Goal: Task Accomplishment & Management: Manage account settings

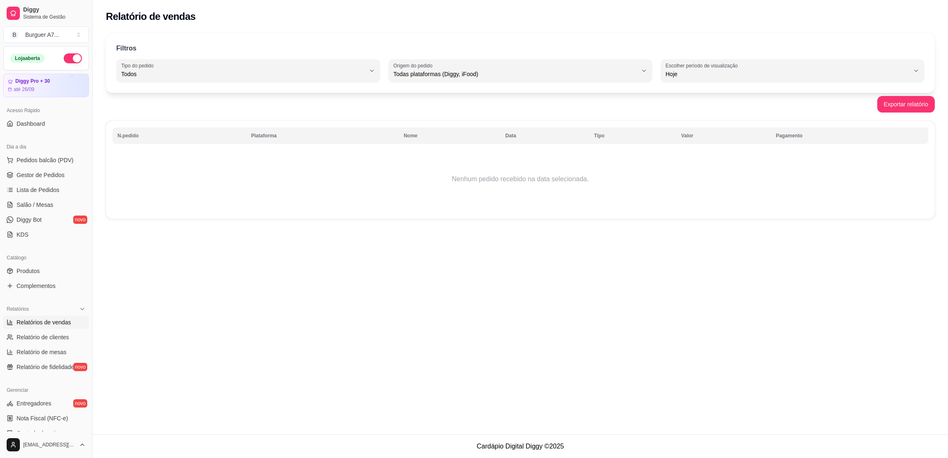
select select "ALL"
select select "0"
click at [39, 175] on span "Gestor de Pedidos" at bounding box center [41, 175] width 48 height 8
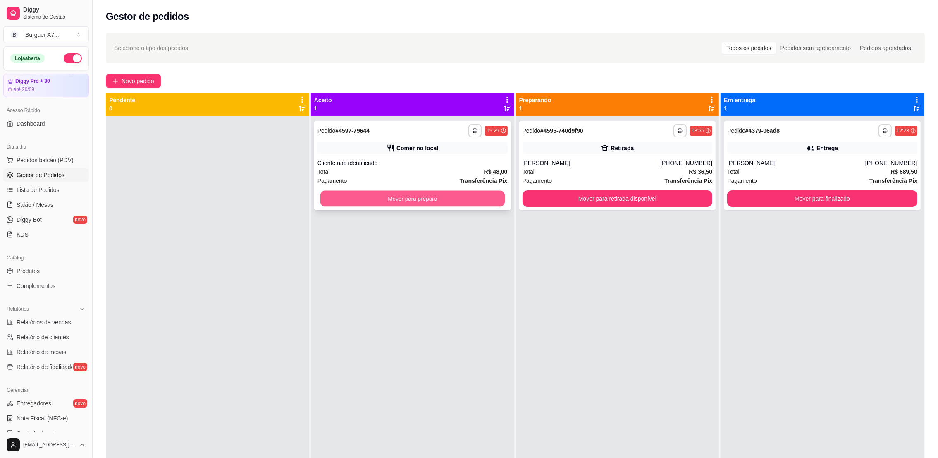
click at [465, 197] on button "Mover para preparo" at bounding box center [413, 199] width 184 height 16
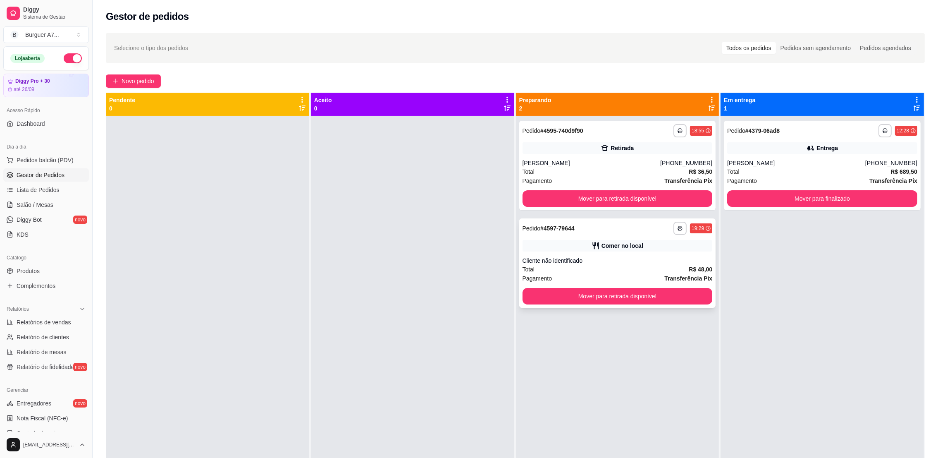
click at [695, 262] on div "Cliente não identificado" at bounding box center [618, 260] width 190 height 8
click at [641, 199] on button "Mover para retirada disponível" at bounding box center [617, 199] width 184 height 16
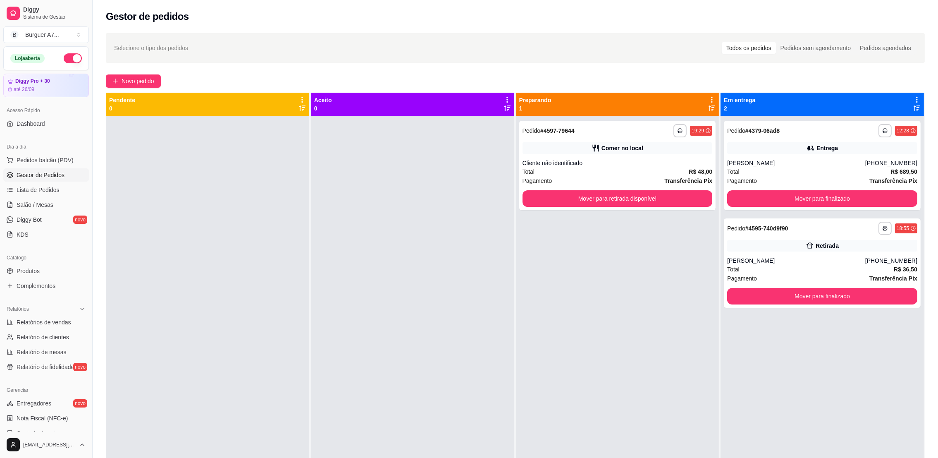
click at [61, 329] on ul "Relatórios de vendas Relatório de clientes Relatório de mesas Relatório de fide…" at bounding box center [46, 345] width 86 height 58
click at [62, 329] on ul "Relatórios de vendas Relatório de clientes Relatório de mesas Relatório de fide…" at bounding box center [46, 345] width 86 height 58
click at [63, 320] on span "Relatórios de vendas" at bounding box center [44, 322] width 55 height 8
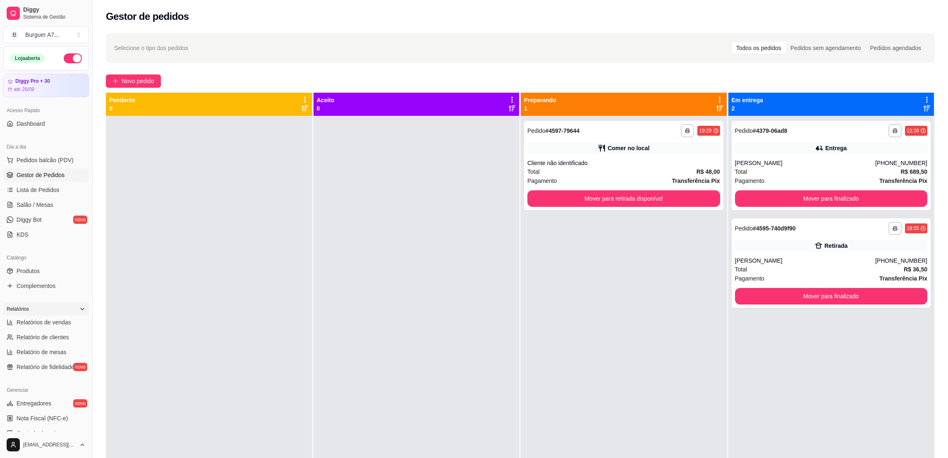
select select "ALL"
select select "0"
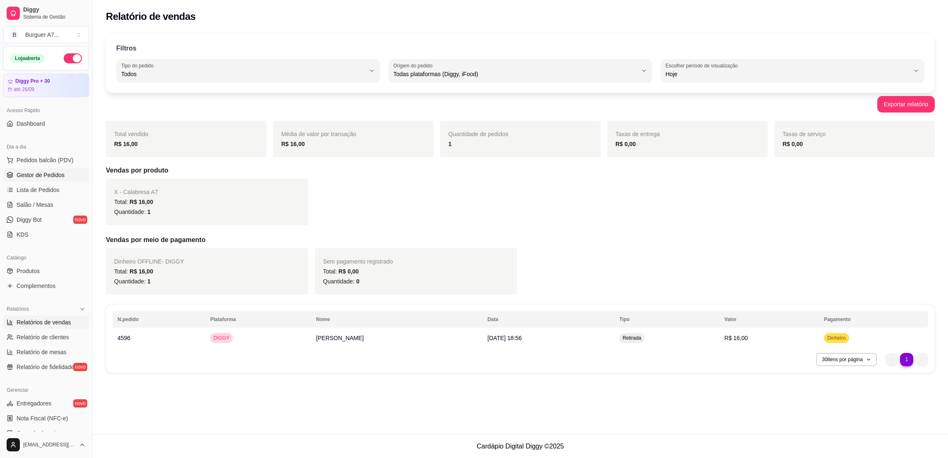
click at [62, 172] on span "Gestor de Pedidos" at bounding box center [41, 175] width 48 height 8
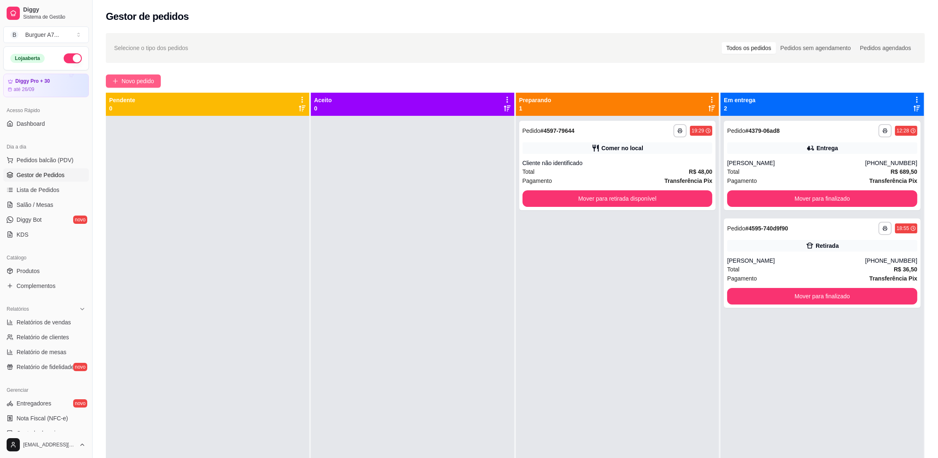
click at [136, 85] on span "Novo pedido" at bounding box center [138, 81] width 33 height 9
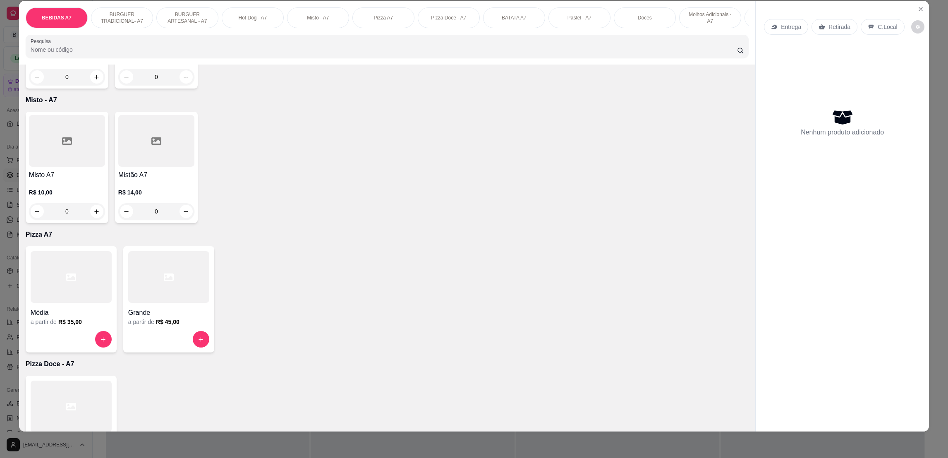
scroll to position [931, 0]
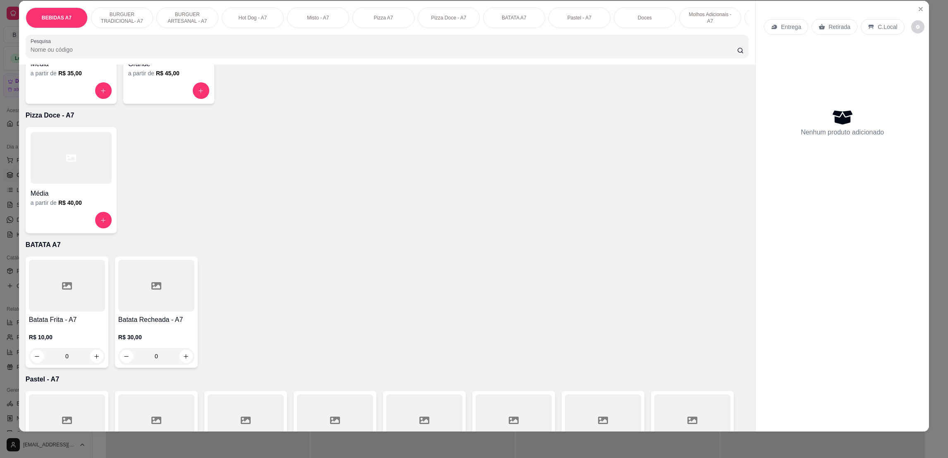
click at [147, 99] on div at bounding box center [168, 90] width 81 height 17
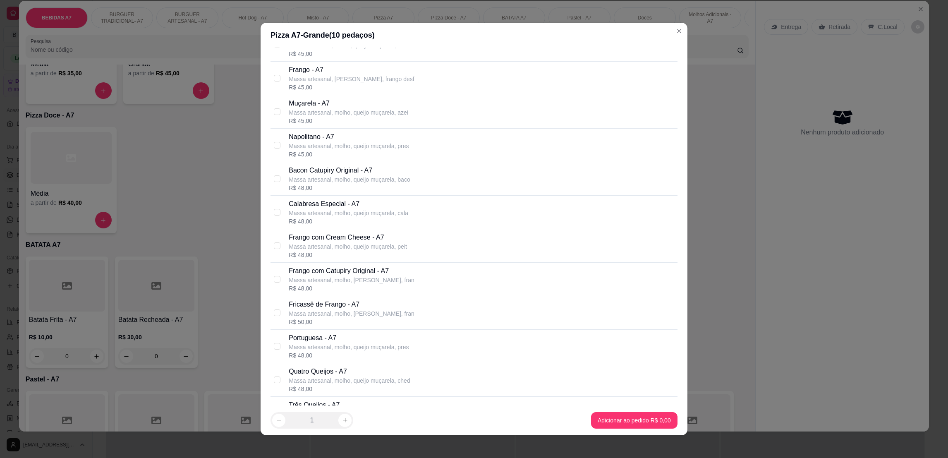
scroll to position [177, 0]
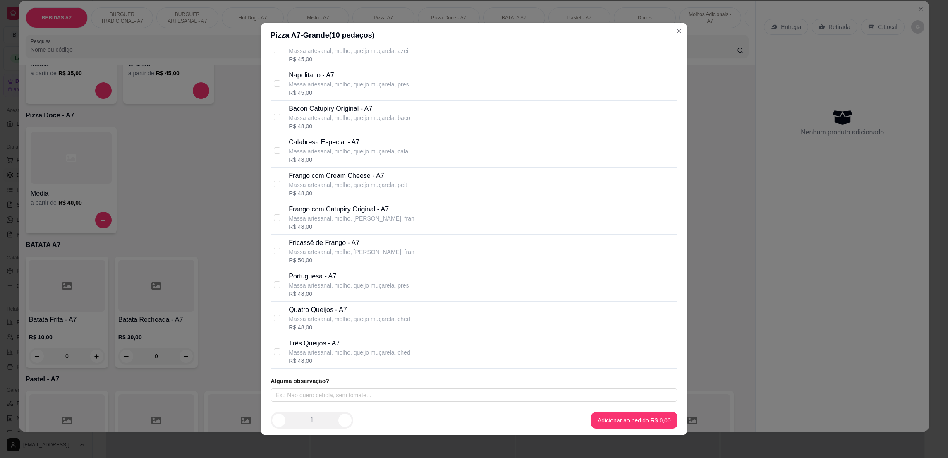
click at [320, 246] on p "Fricassê de Frango - A7" at bounding box center [351, 243] width 125 height 10
checkbox input "true"
click at [626, 431] on footer "1 Adicionar ao pedido R$ 50,00" at bounding box center [474, 420] width 426 height 30
click at [627, 430] on footer "1 Adicionar ao pedido R$ 50,00" at bounding box center [474, 420] width 426 height 30
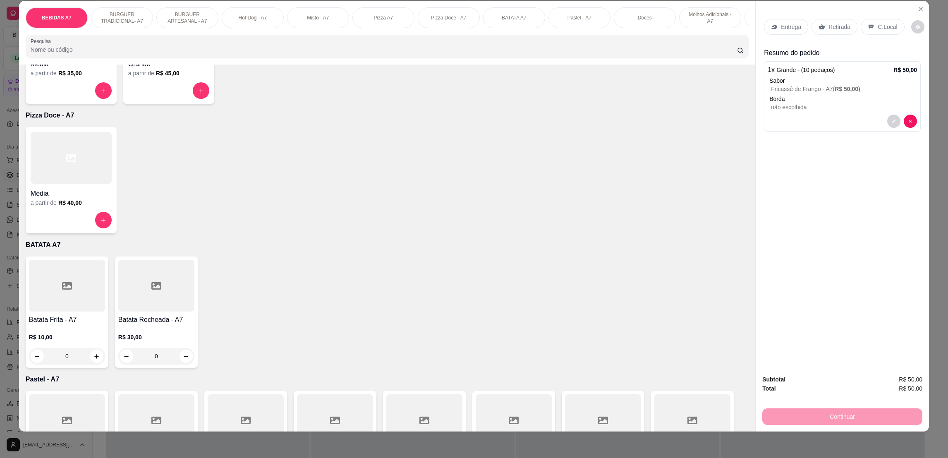
click at [804, 26] on div "Entrega Retirada C.Local" at bounding box center [834, 27] width 140 height 16
click at [811, 26] on div "Retirada" at bounding box center [834, 27] width 46 height 16
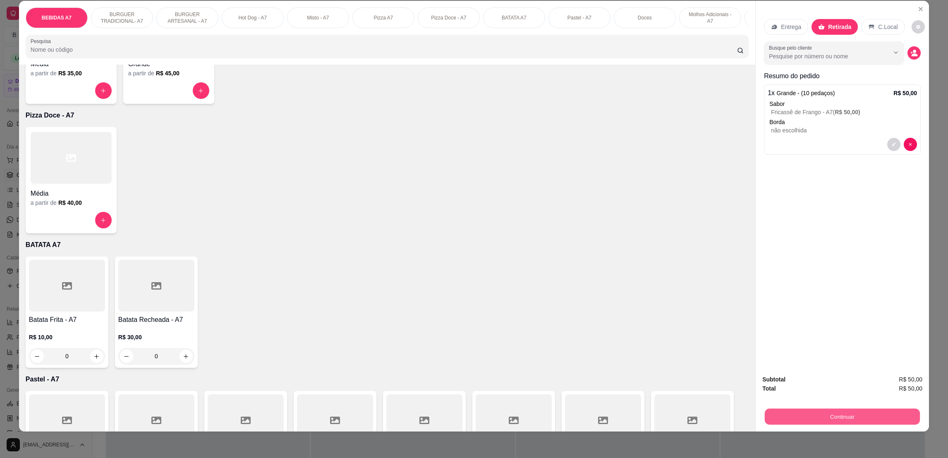
click at [883, 419] on button "Continuar" at bounding box center [842, 416] width 155 height 16
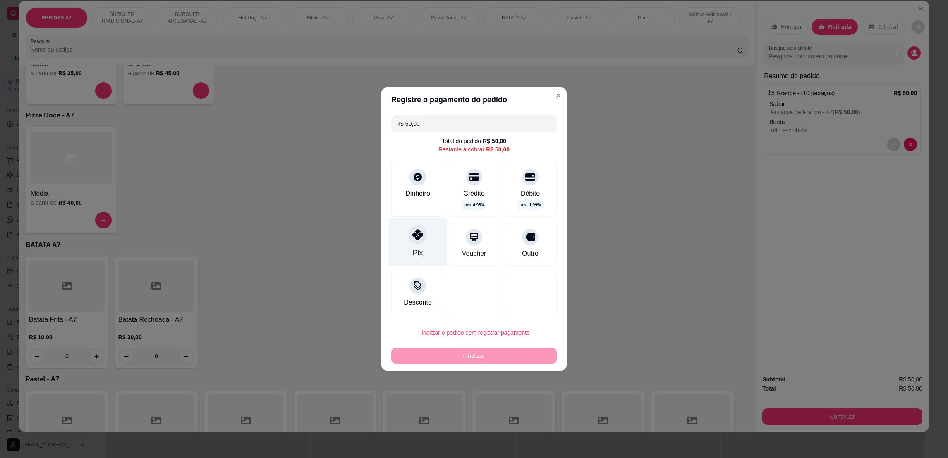
click at [422, 249] on div "Pix" at bounding box center [418, 242] width 58 height 48
type input "R$ 0,00"
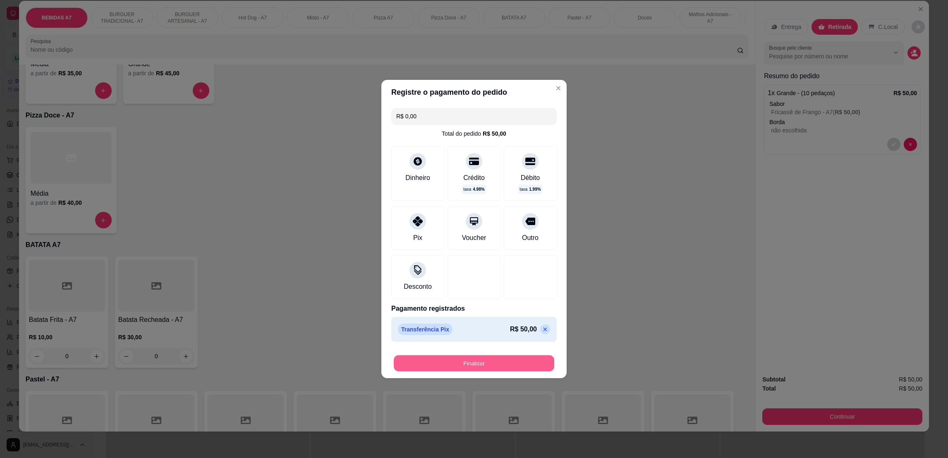
click at [451, 363] on button "Finalizar" at bounding box center [474, 363] width 160 height 16
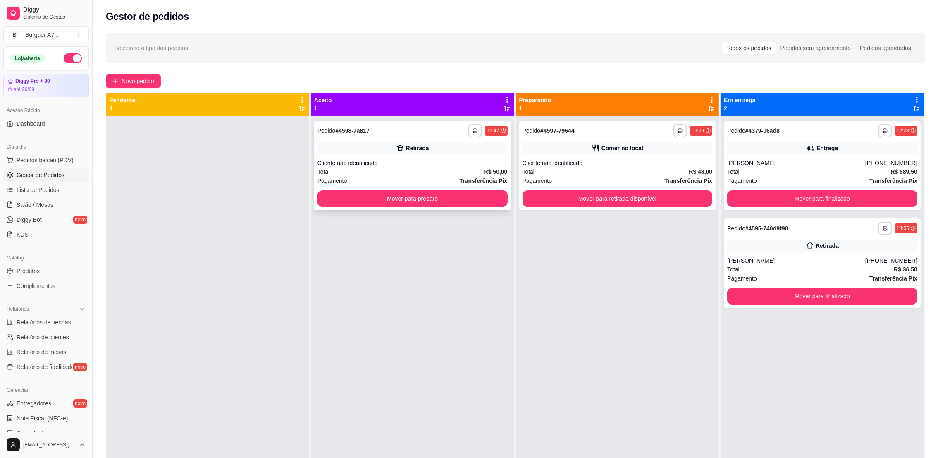
click at [505, 177] on div "**********" at bounding box center [412, 165] width 197 height 89
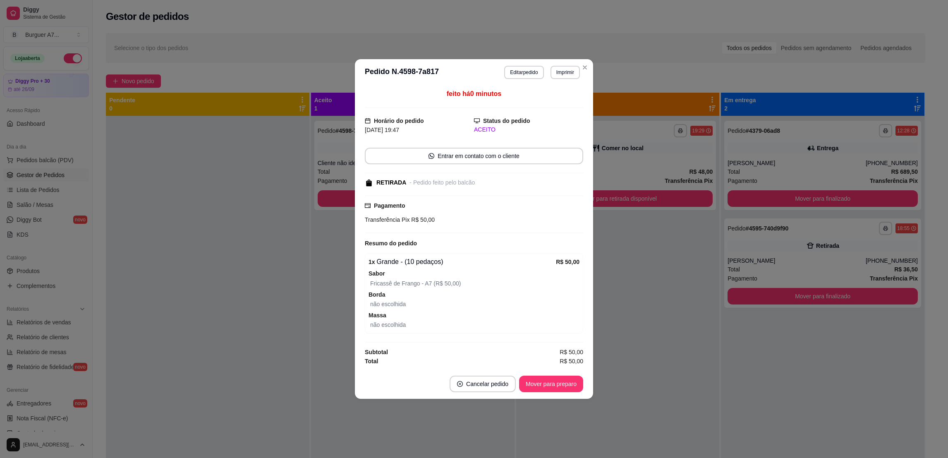
click at [568, 374] on footer "Cancelar pedido Mover para preparo" at bounding box center [474, 384] width 238 height 30
click at [568, 379] on button "Mover para preparo" at bounding box center [551, 384] width 64 height 17
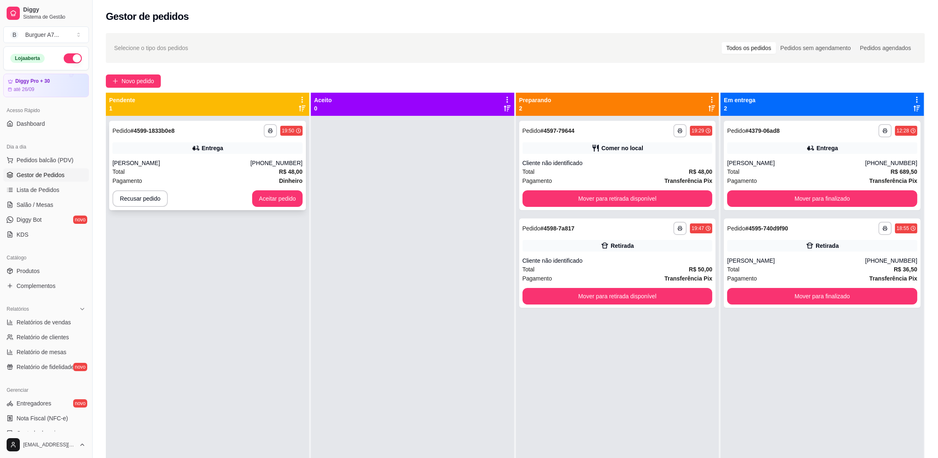
click at [199, 171] on div "Total R$ 48,00" at bounding box center [207, 171] width 190 height 9
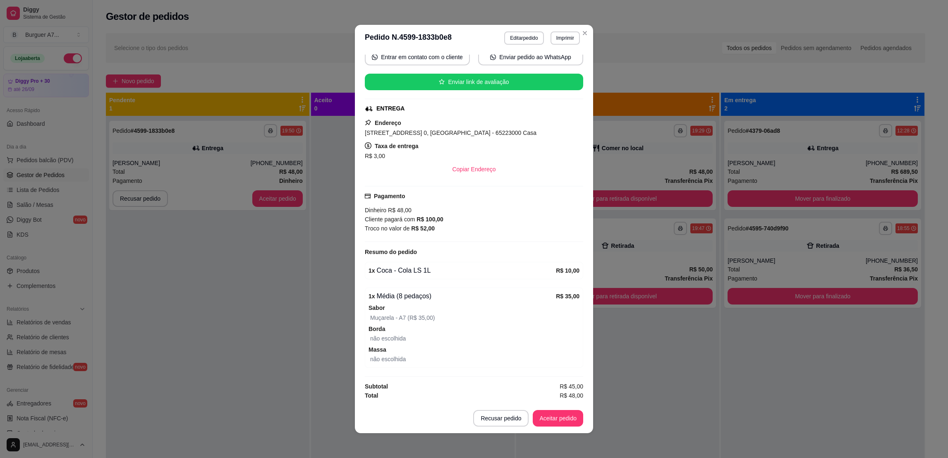
scroll to position [1, 0]
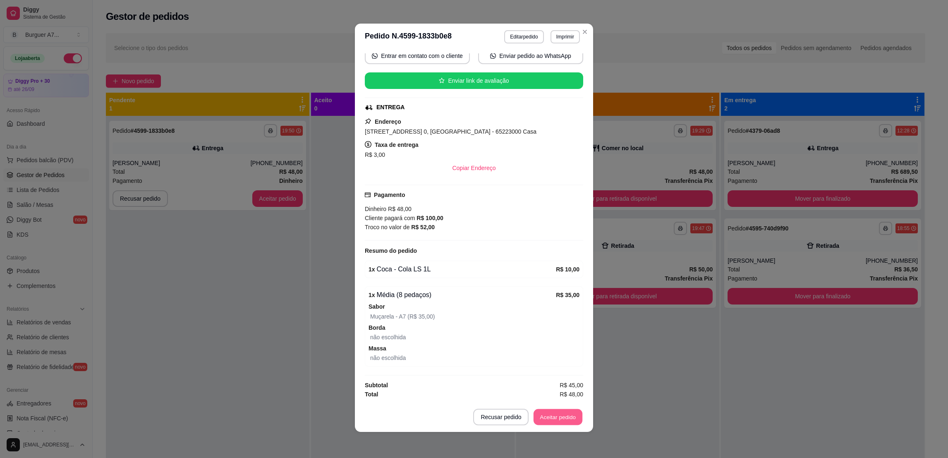
click at [559, 412] on button "Aceitar pedido" at bounding box center [558, 417] width 49 height 16
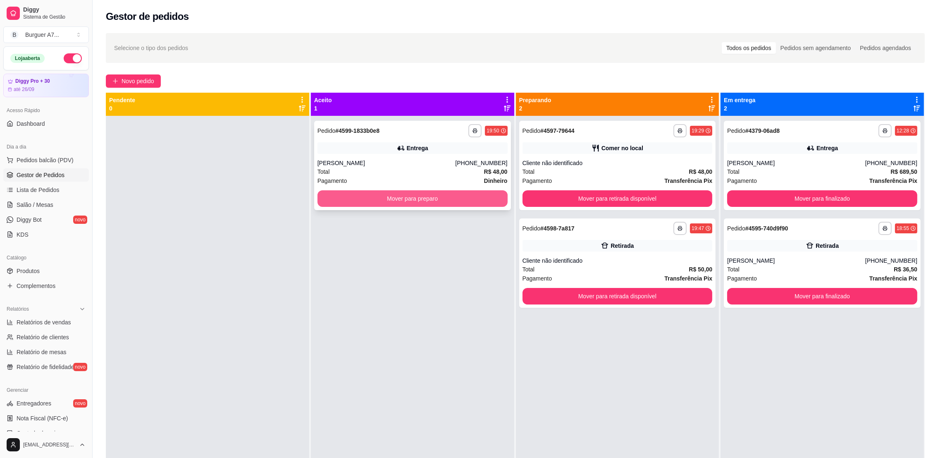
click at [396, 199] on button "Mover para preparo" at bounding box center [413, 198] width 190 height 17
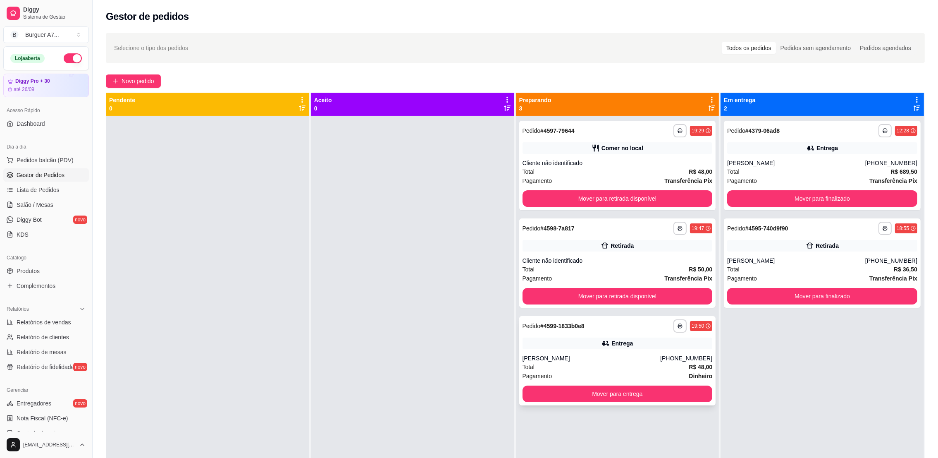
click at [599, 364] on div "Total R$ 48,00" at bounding box center [618, 366] width 190 height 9
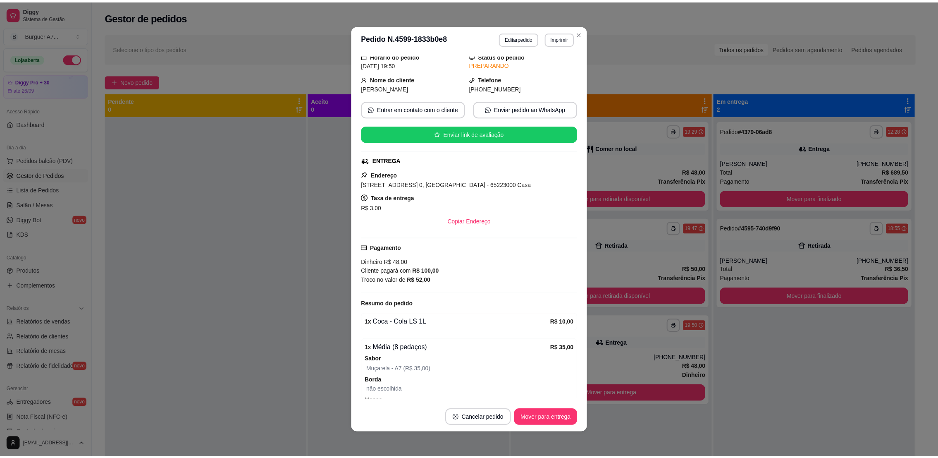
scroll to position [62, 0]
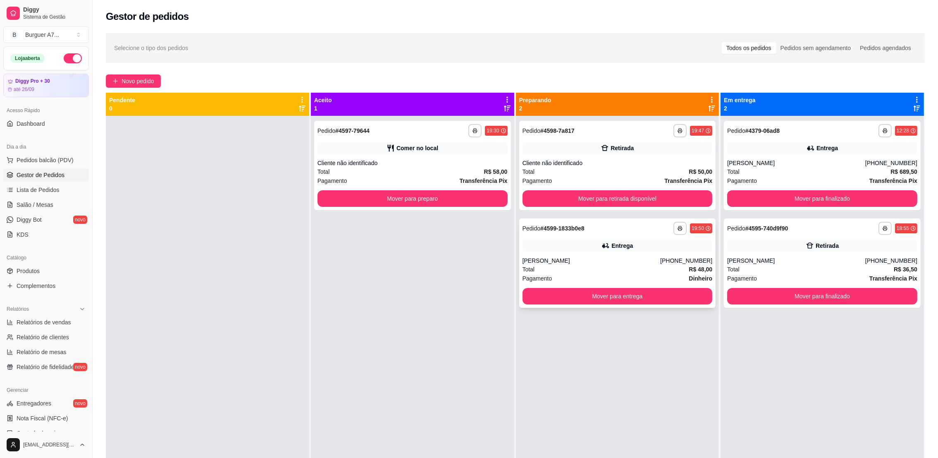
click at [642, 256] on div "[PERSON_NAME]" at bounding box center [592, 260] width 138 height 8
click at [483, 194] on button "Mover para preparo" at bounding box center [413, 198] width 190 height 17
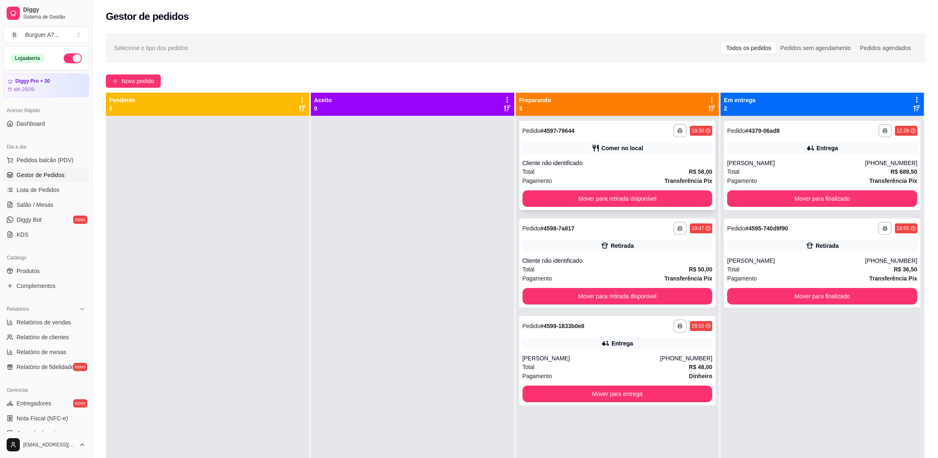
click at [575, 152] on div "Comer no local" at bounding box center [618, 148] width 190 height 12
click at [689, 256] on div "Cliente não identificado" at bounding box center [618, 260] width 190 height 8
click at [642, 351] on div "**********" at bounding box center [617, 360] width 197 height 89
click at [671, 204] on button "Mover para retirada disponível" at bounding box center [618, 198] width 190 height 17
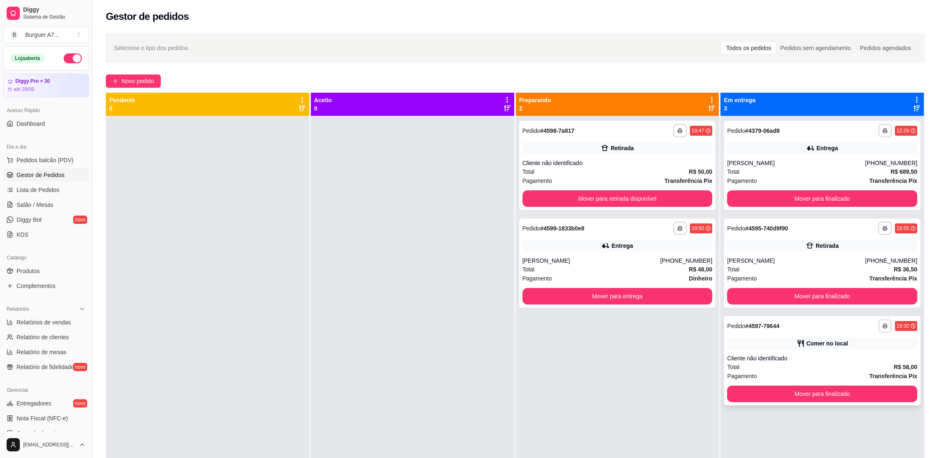
click at [815, 340] on div "Comer no local" at bounding box center [828, 343] width 42 height 8
click at [804, 397] on button "Mover para finalizado" at bounding box center [822, 394] width 184 height 16
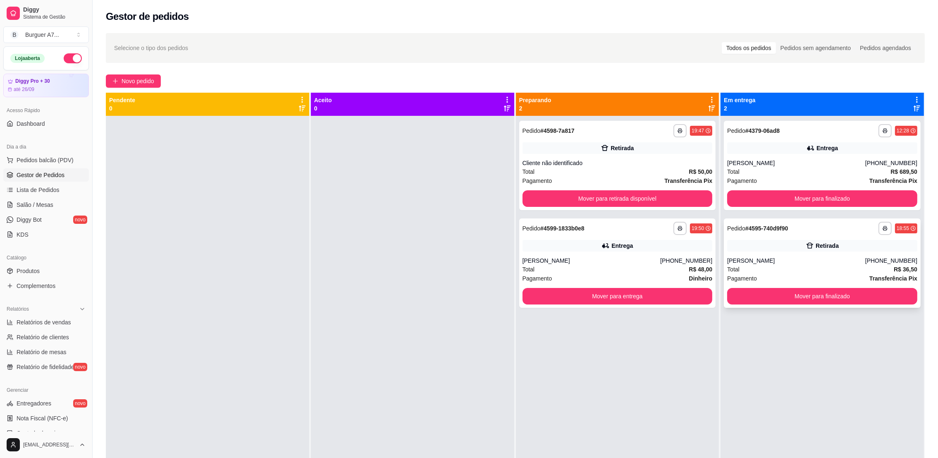
click at [764, 253] on div "**********" at bounding box center [822, 262] width 197 height 89
drag, startPoint x: 61, startPoint y: 312, endPoint x: 57, endPoint y: 330, distance: 17.9
click at [58, 318] on div "Relatórios Relatórios de vendas Relatório de clientes Relatório de mesas Relató…" at bounding box center [46, 337] width 86 height 71
click at [60, 328] on ul "Relatórios de vendas Relatório de clientes Relatório de mesas Relatório de fide…" at bounding box center [46, 345] width 86 height 58
click at [59, 328] on link "Relatórios de vendas" at bounding box center [46, 322] width 86 height 13
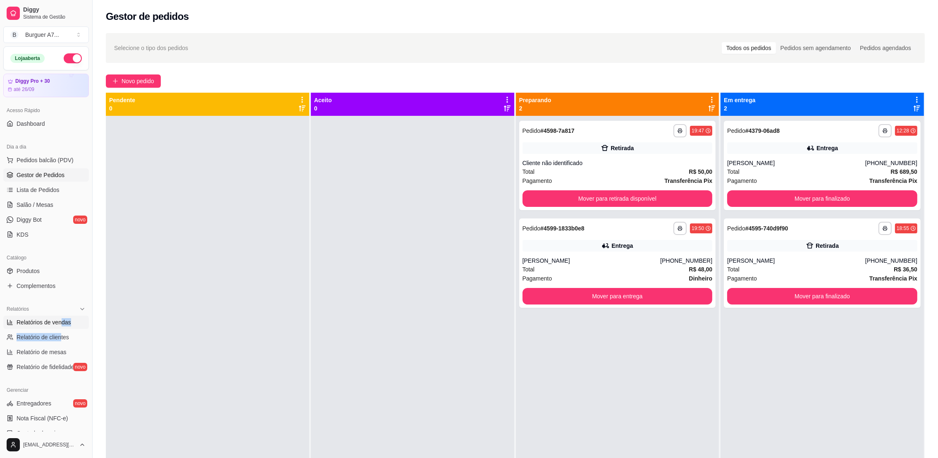
select select "ALL"
select select "0"
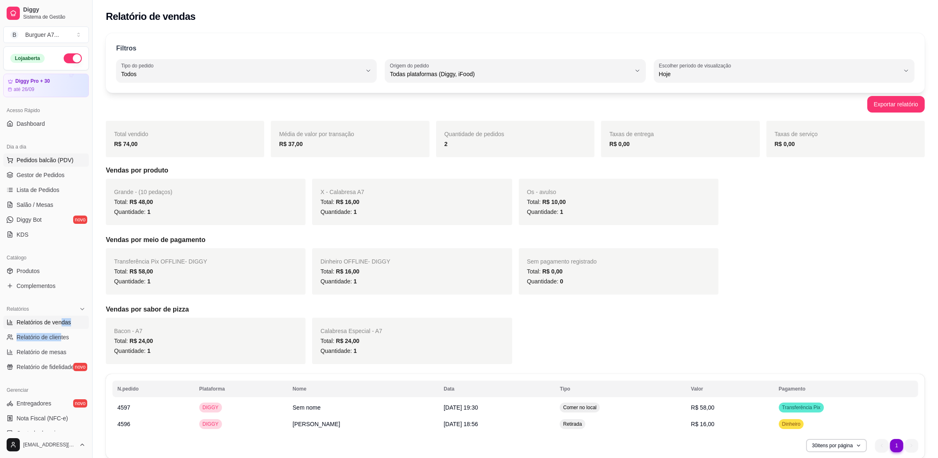
click at [38, 166] on button "Pedidos balcão (PDV)" at bounding box center [46, 159] width 86 height 13
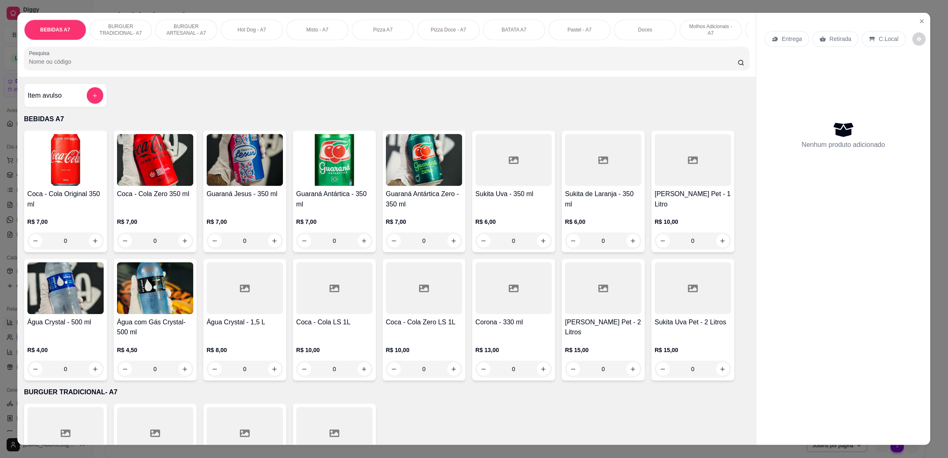
click at [42, 171] on img at bounding box center [66, 160] width 77 height 52
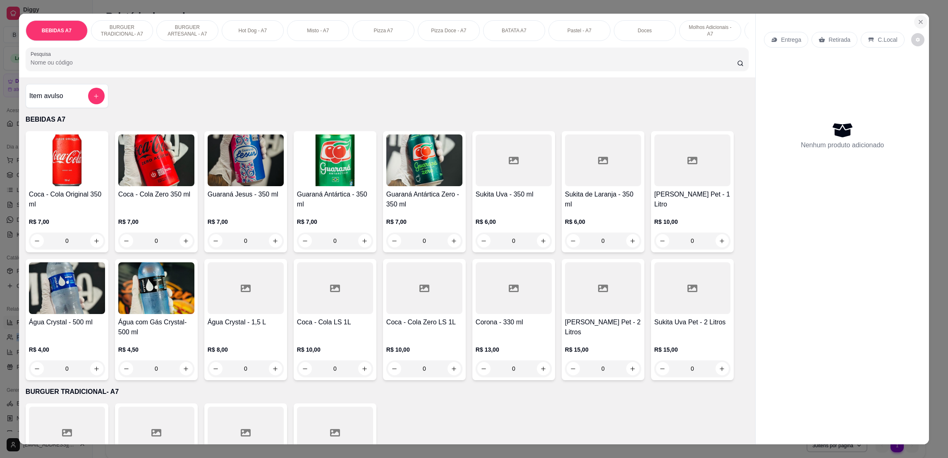
click at [920, 24] on button "Close" at bounding box center [920, 21] width 13 height 13
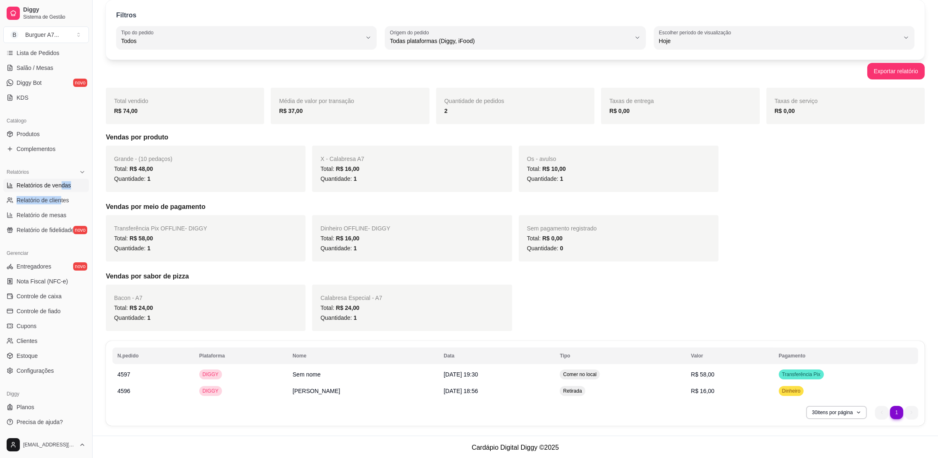
scroll to position [34, 0]
click at [521, 392] on td "[DATE] 18:56" at bounding box center [497, 390] width 116 height 17
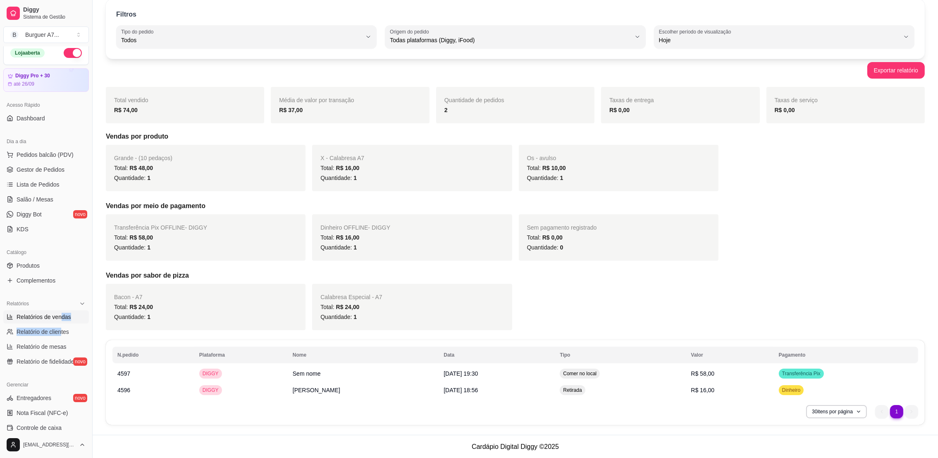
scroll to position [0, 0]
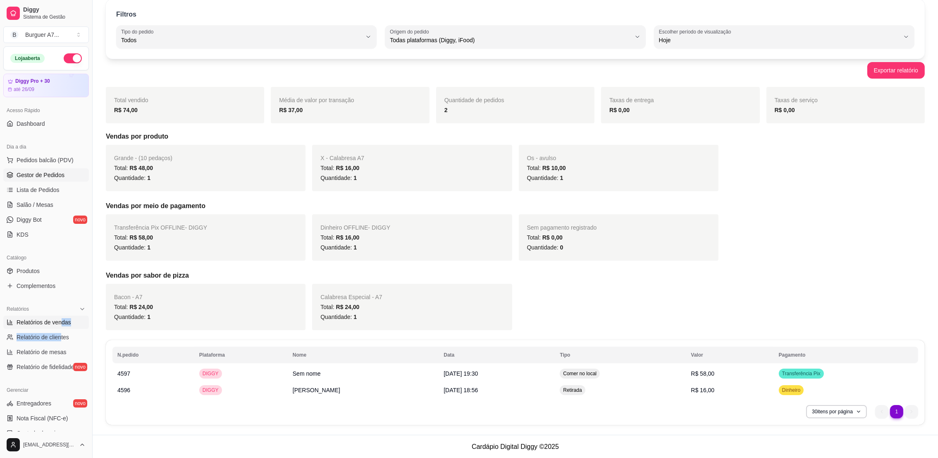
click at [44, 178] on span "Gestor de Pedidos" at bounding box center [41, 175] width 48 height 8
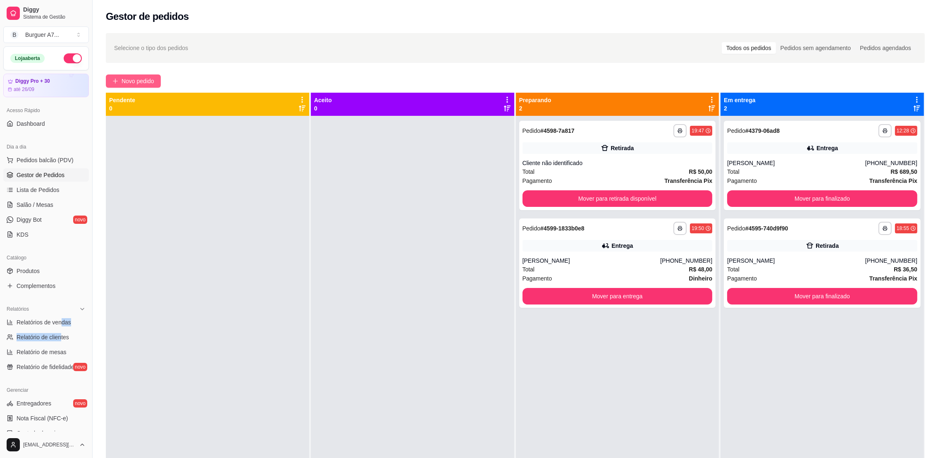
click at [146, 86] on button "Novo pedido" at bounding box center [133, 80] width 55 height 13
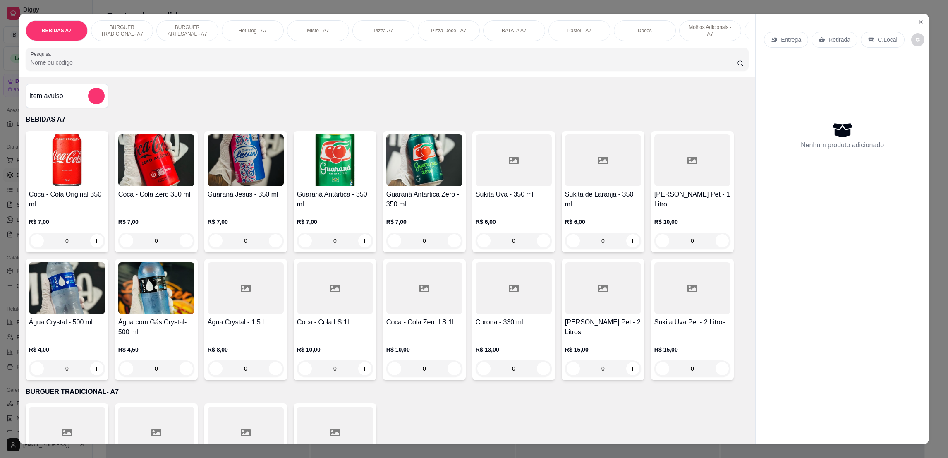
click at [66, 120] on div "Item avulso BEBIDAS A7 Coca - Cola Original 350 ml R$ 7,00 0 Coca - Cola Zero 3…" at bounding box center [387, 260] width 736 height 367
click at [66, 103] on div "Item avulso" at bounding box center [66, 96] width 75 height 17
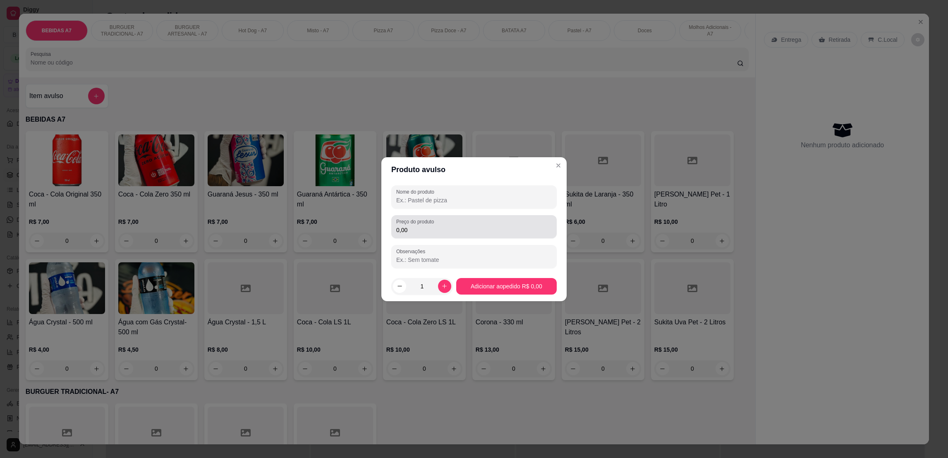
click at [532, 224] on div "0,00" at bounding box center [474, 226] width 156 height 17
type input "9,00"
click at [542, 178] on header "Produto avulso" at bounding box center [473, 169] width 185 height 25
click at [537, 188] on div "Nome do produto" at bounding box center [473, 196] width 165 height 23
type input "sorvete"
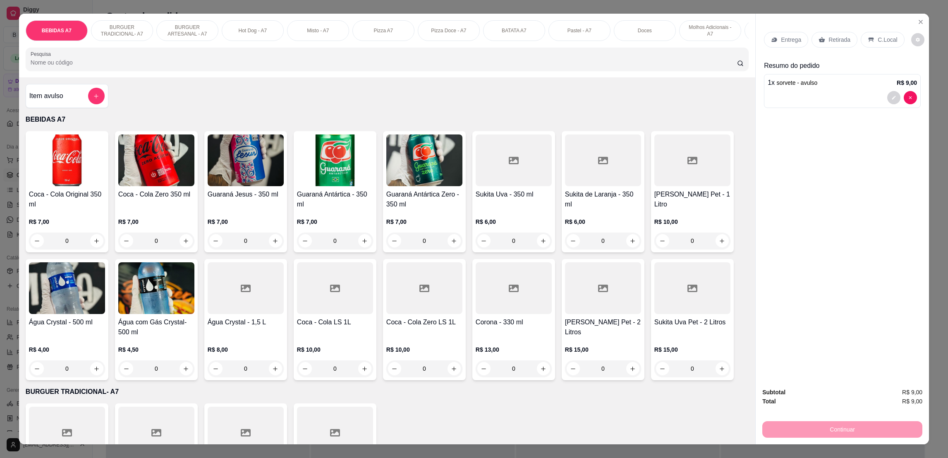
click at [843, 48] on div "Entrega Retirada C.Local" at bounding box center [842, 39] width 157 height 29
click at [832, 46] on div "Retirada" at bounding box center [834, 40] width 46 height 16
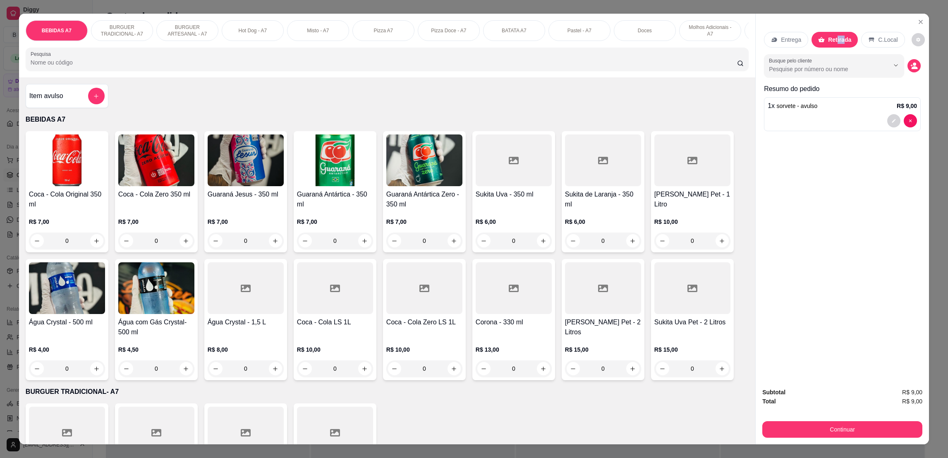
click at [835, 39] on p "Retirada" at bounding box center [839, 40] width 23 height 8
click at [845, 443] on div "Subtotal R$ 9,00 Total R$ 9,00 Continuar" at bounding box center [842, 412] width 173 height 63
click at [843, 433] on button "Continuar" at bounding box center [842, 429] width 155 height 16
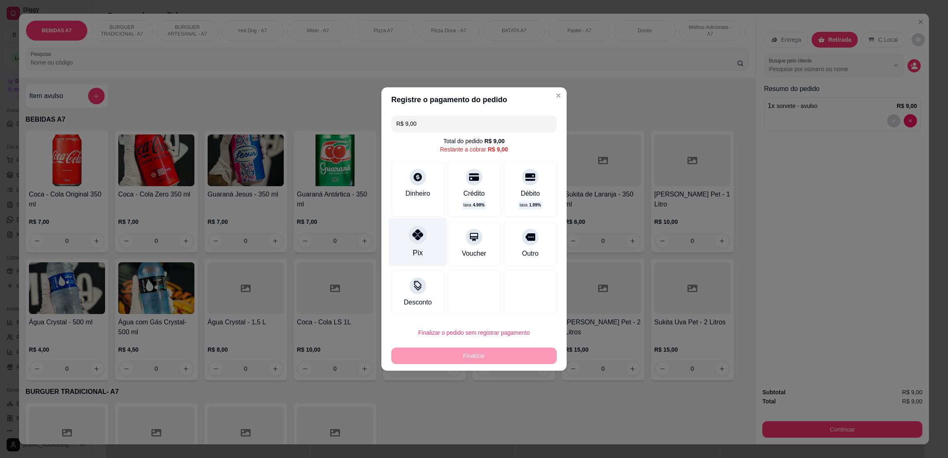
click at [416, 241] on div at bounding box center [418, 234] width 18 height 18
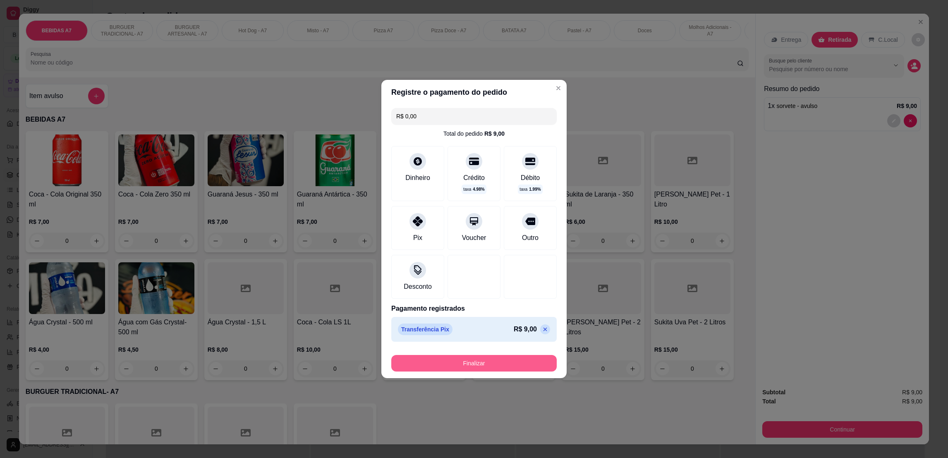
click at [482, 355] on div "Finalizar" at bounding box center [473, 362] width 165 height 20
click at [482, 359] on button "Finalizar" at bounding box center [474, 363] width 160 height 16
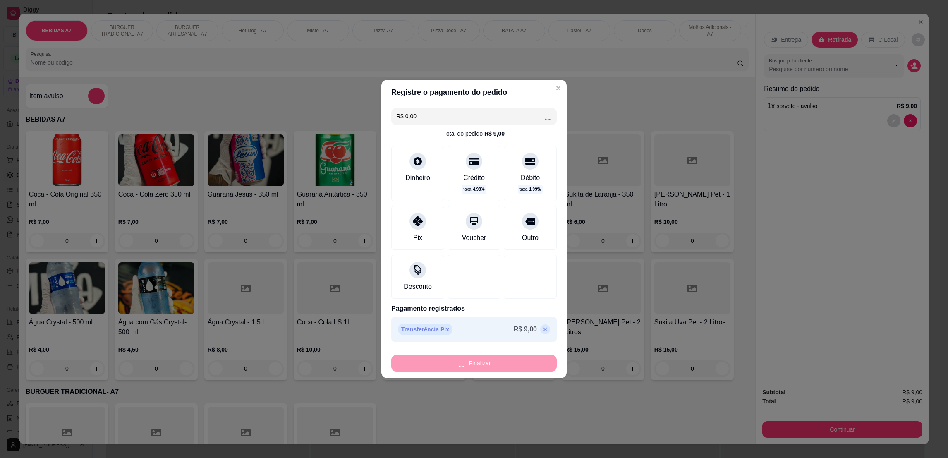
type input "-R$ 9,00"
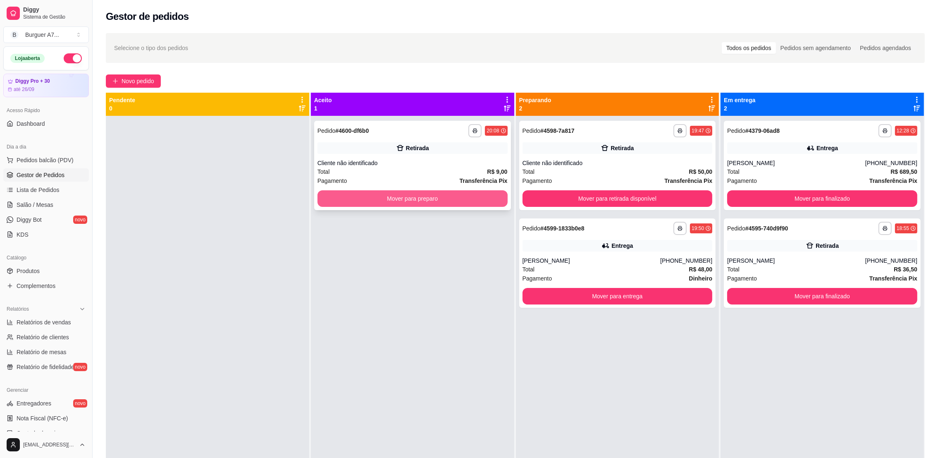
click at [491, 205] on button "Mover para preparo" at bounding box center [413, 198] width 190 height 17
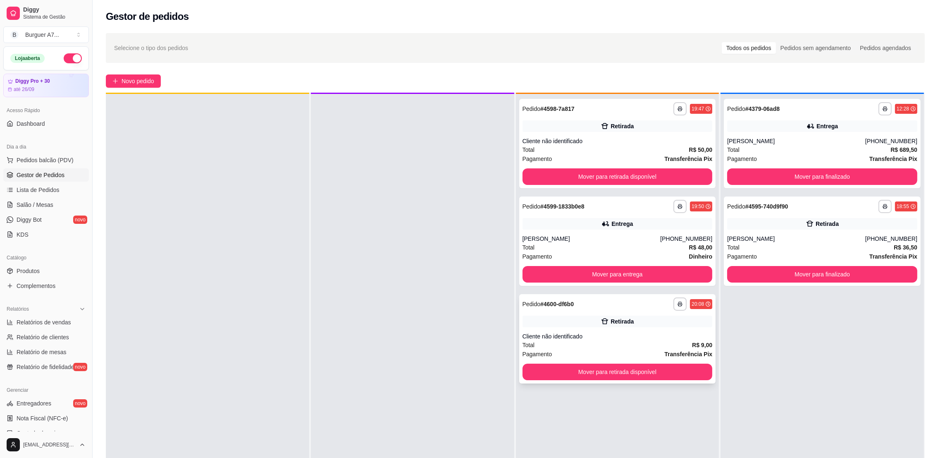
scroll to position [23, 0]
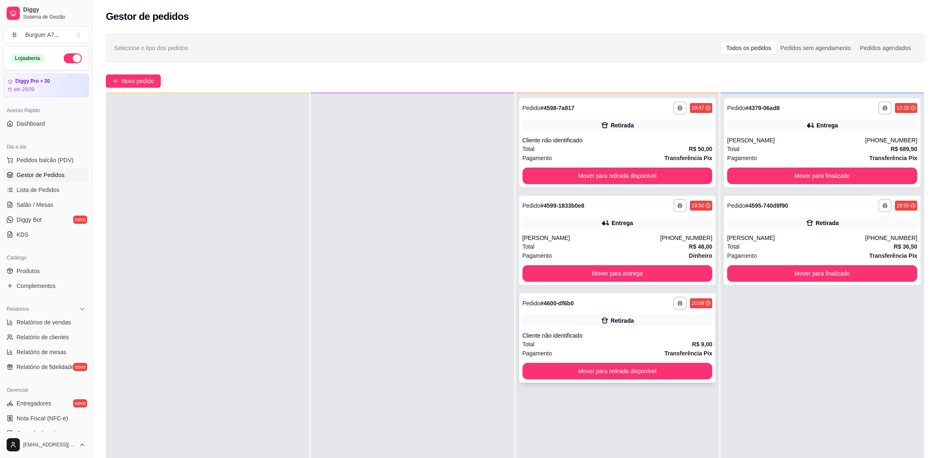
click at [700, 363] on div "**********" at bounding box center [617, 337] width 197 height 89
click at [701, 367] on button "Mover para retirada disponível" at bounding box center [617, 371] width 184 height 16
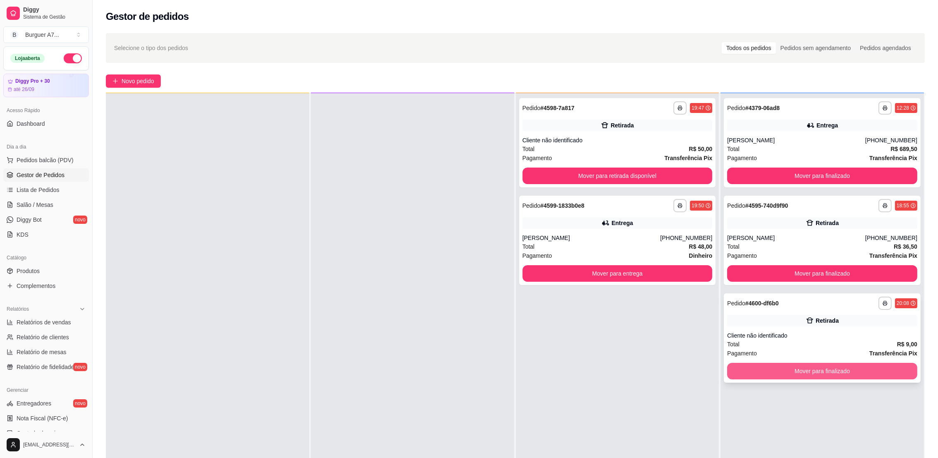
click at [833, 376] on button "Mover para finalizado" at bounding box center [823, 371] width 190 height 17
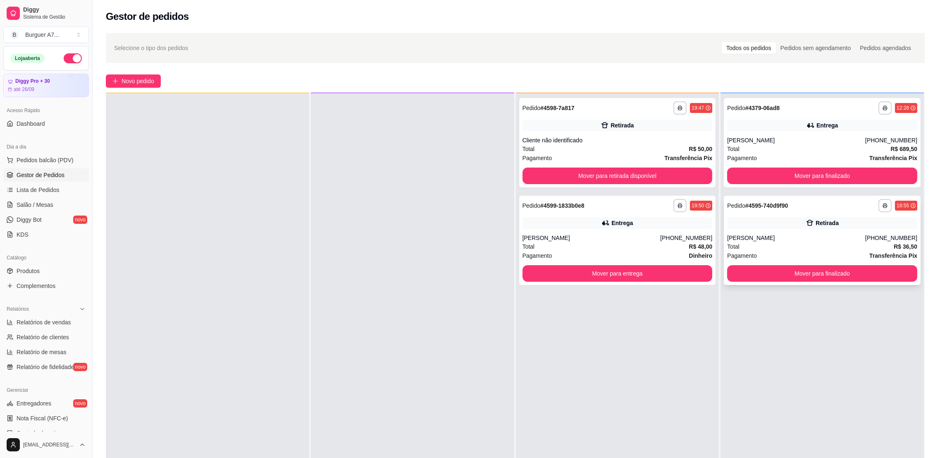
click at [771, 219] on div "Retirada" at bounding box center [823, 223] width 190 height 12
click at [805, 273] on button "Mover para finalizado" at bounding box center [822, 274] width 184 height 16
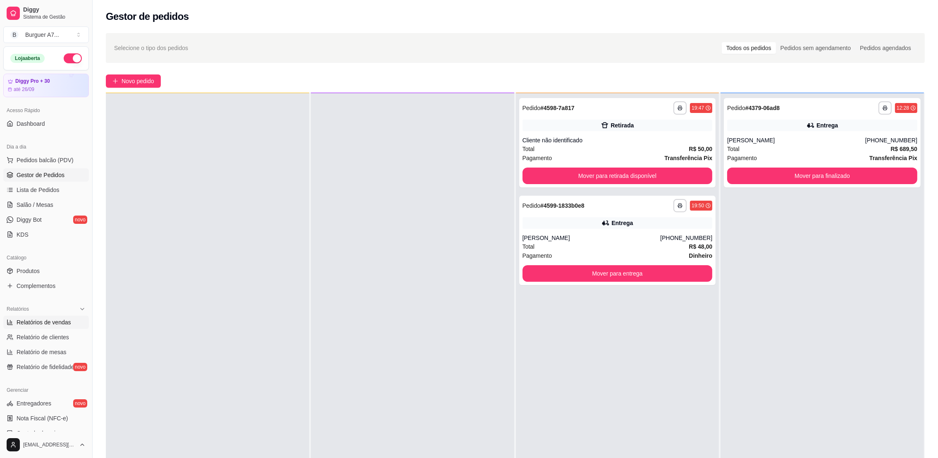
click at [43, 320] on span "Relatórios de vendas" at bounding box center [44, 322] width 55 height 8
select select "ALL"
select select "0"
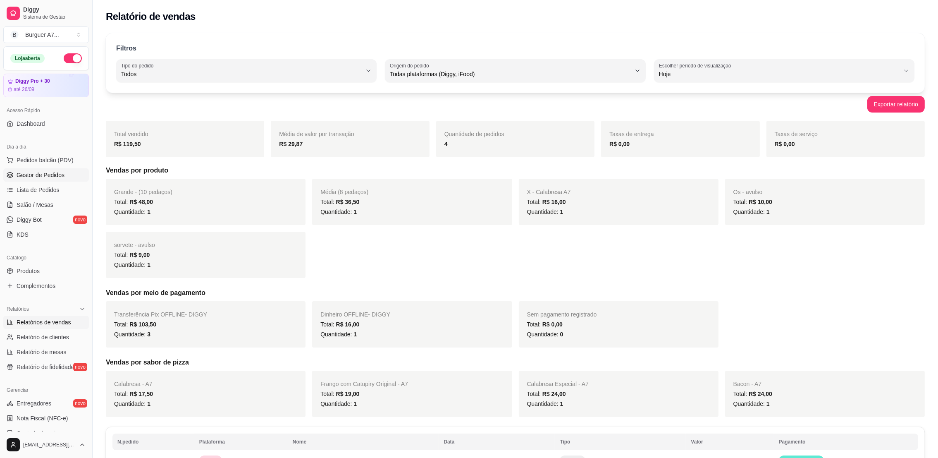
click at [56, 175] on span "Gestor de Pedidos" at bounding box center [41, 175] width 48 height 8
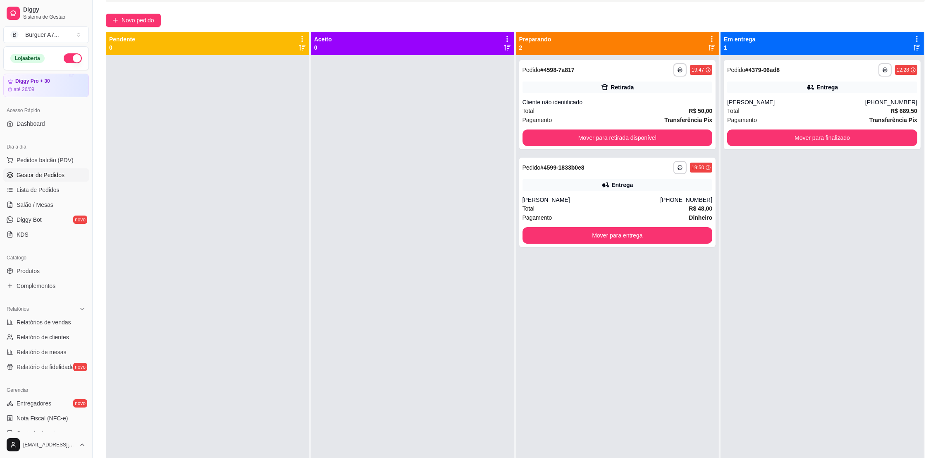
scroll to position [62, 0]
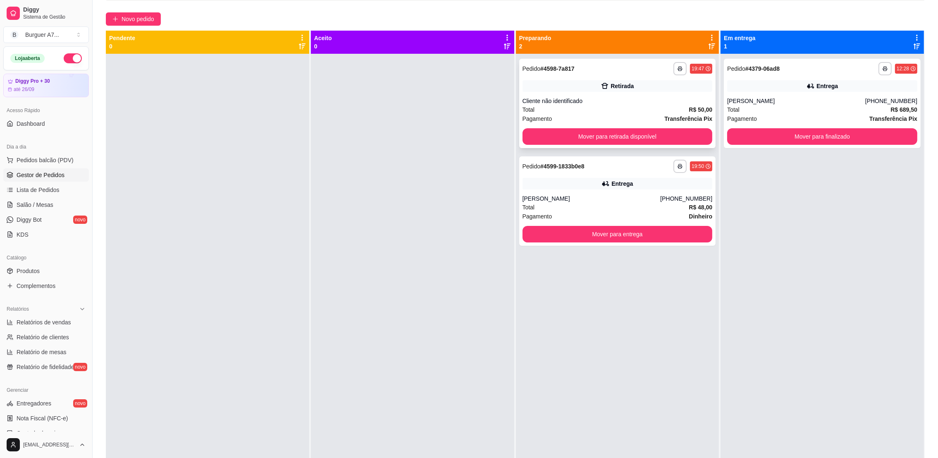
click at [606, 102] on div "Cliente não identificado" at bounding box center [618, 101] width 190 height 8
click at [641, 134] on button "Mover para retirada disponível" at bounding box center [618, 136] width 190 height 17
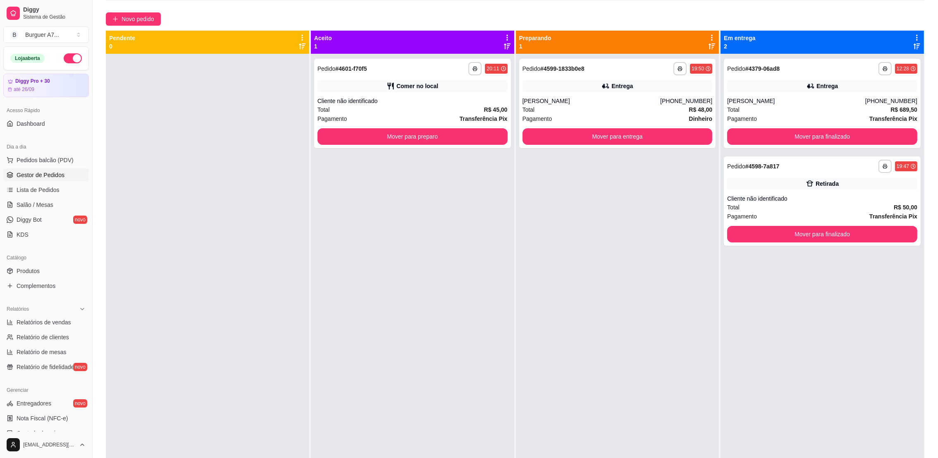
scroll to position [126, 0]
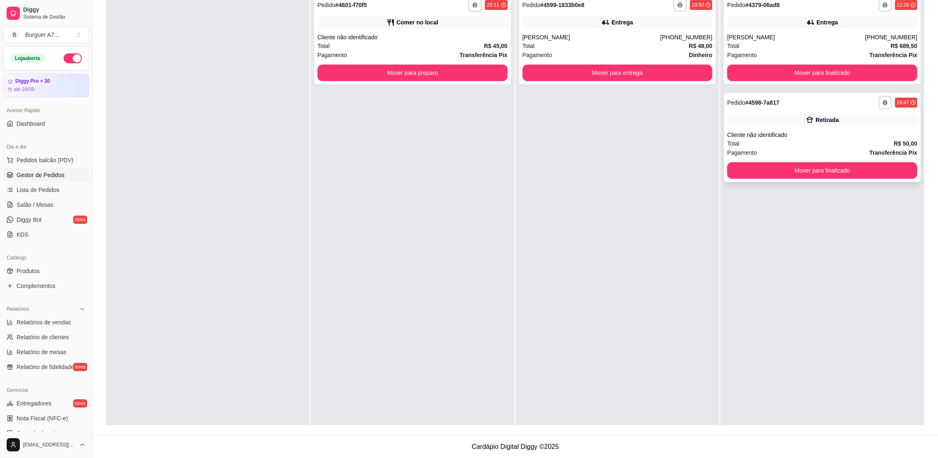
click at [820, 178] on div "**********" at bounding box center [822, 137] width 197 height 89
click at [818, 167] on button "Mover para finalizado" at bounding box center [822, 171] width 184 height 16
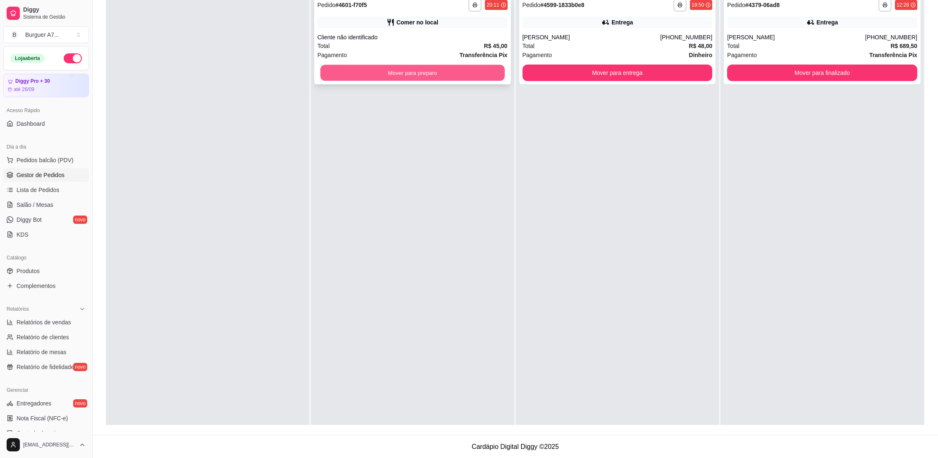
click at [476, 75] on button "Mover para preparo" at bounding box center [413, 73] width 184 height 16
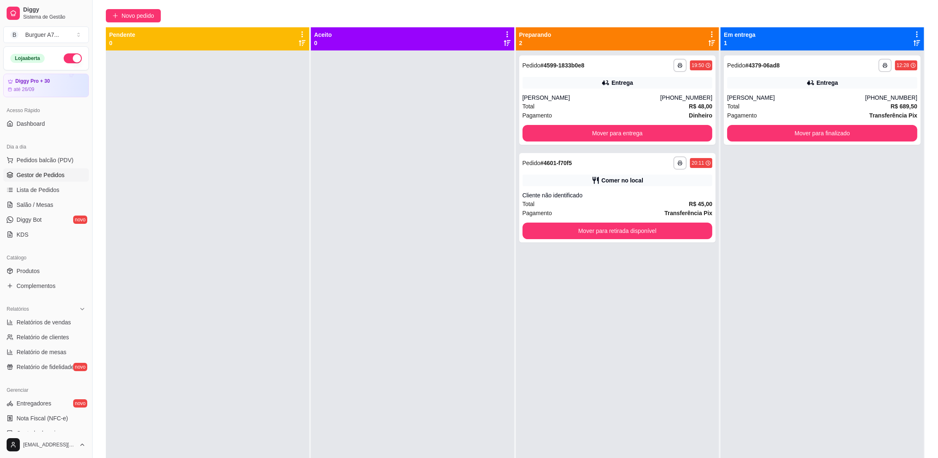
scroll to position [64, 0]
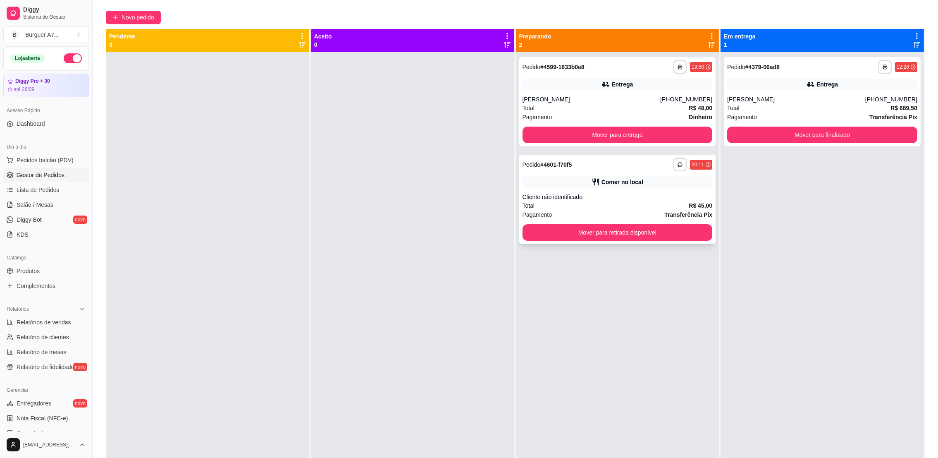
click at [647, 194] on div "Cliente não identificado" at bounding box center [618, 197] width 190 height 8
click at [38, 315] on div "Relatórios" at bounding box center [46, 308] width 86 height 13
click at [48, 312] on div "Relatórios" at bounding box center [46, 308] width 86 height 13
click at [54, 323] on span "Relatórios de vendas" at bounding box center [44, 322] width 55 height 8
select select "ALL"
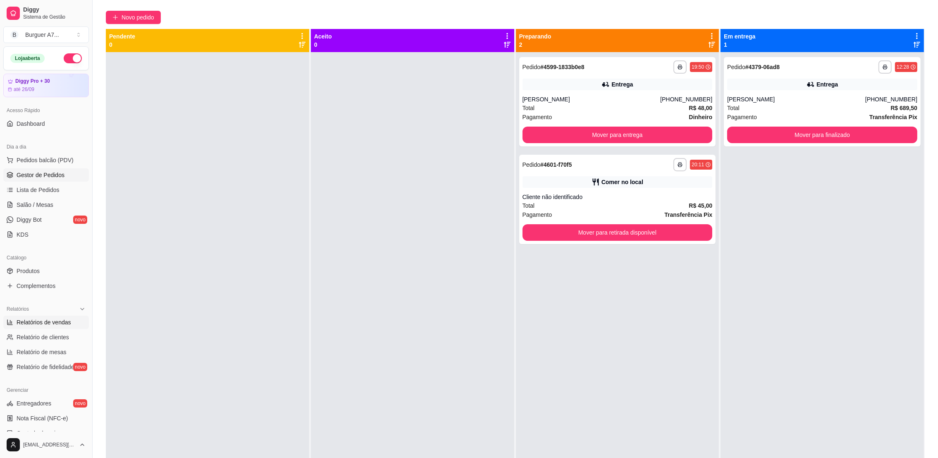
select select "ALL"
select select "0"
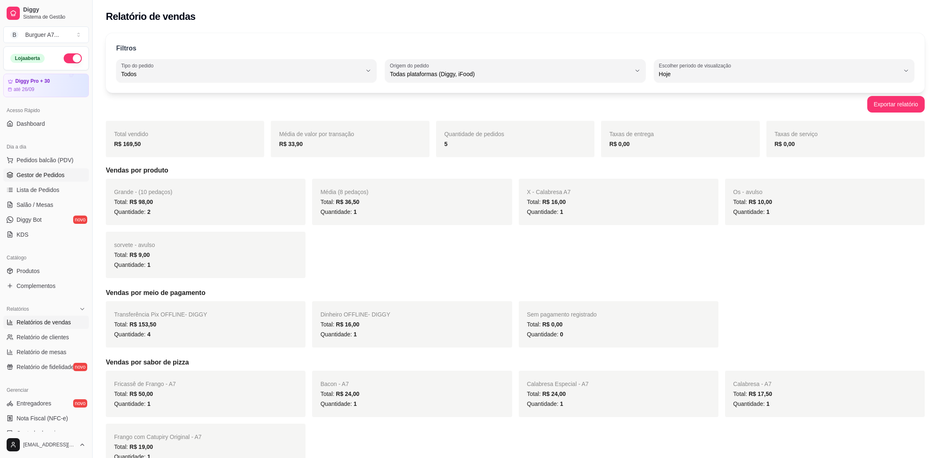
click at [62, 180] on link "Gestor de Pedidos" at bounding box center [46, 174] width 86 height 13
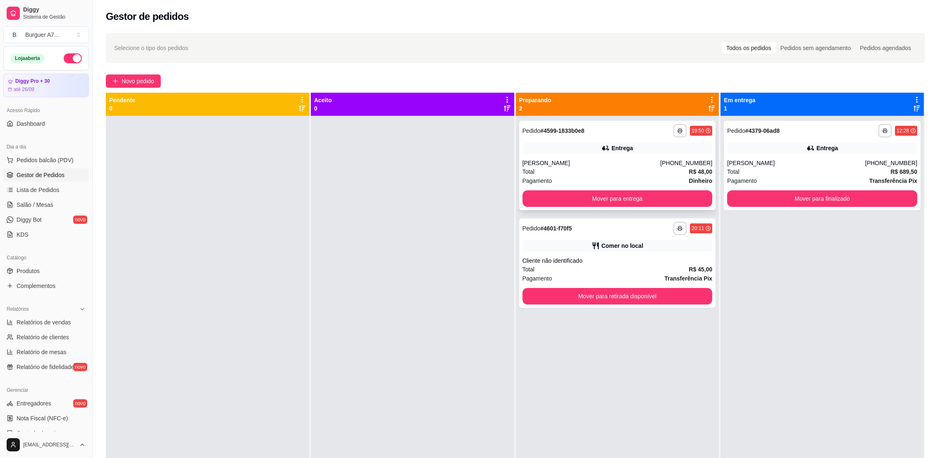
click at [611, 156] on div "**********" at bounding box center [617, 165] width 197 height 89
click at [33, 326] on span "Relatórios de vendas" at bounding box center [44, 322] width 55 height 8
select select "ALL"
select select "0"
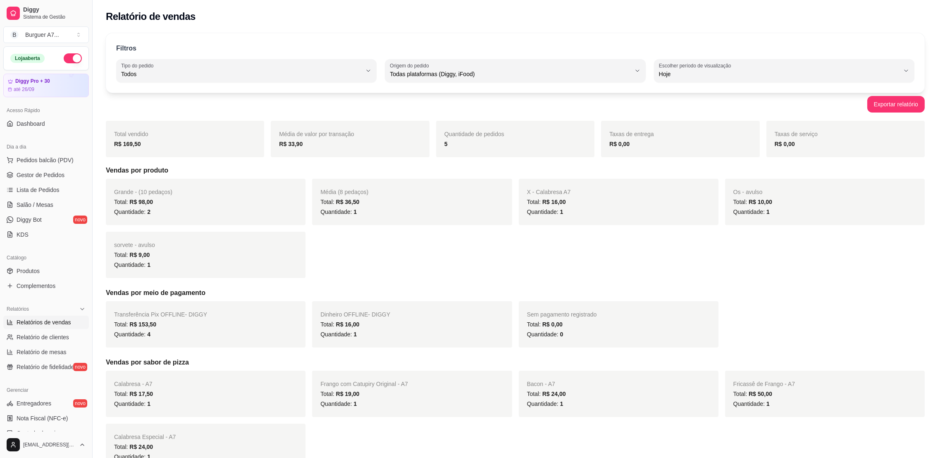
click at [40, 182] on ul "Pedidos balcão (PDV) Gestor de Pedidos Lista de Pedidos Salão / Mesas Diggy Bot…" at bounding box center [46, 197] width 86 height 88
click at [43, 175] on span "Gestor de Pedidos" at bounding box center [41, 175] width 48 height 8
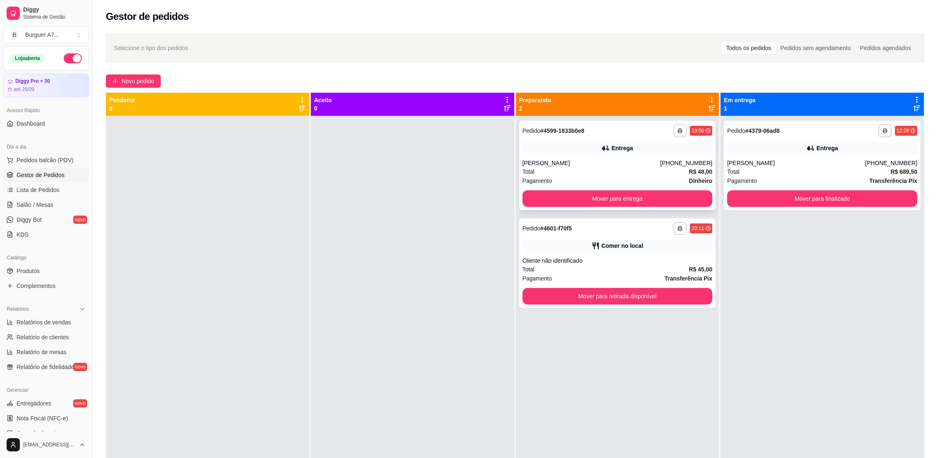
click at [598, 162] on div "[PERSON_NAME]" at bounding box center [592, 163] width 138 height 8
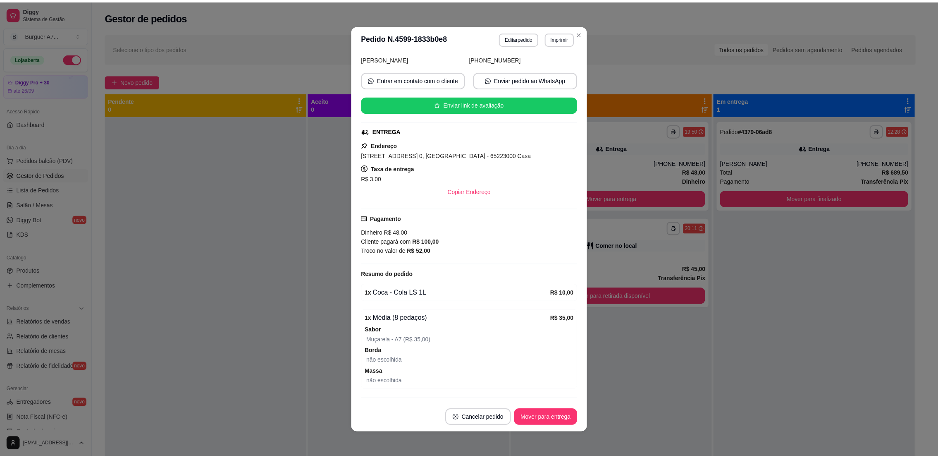
scroll to position [62, 0]
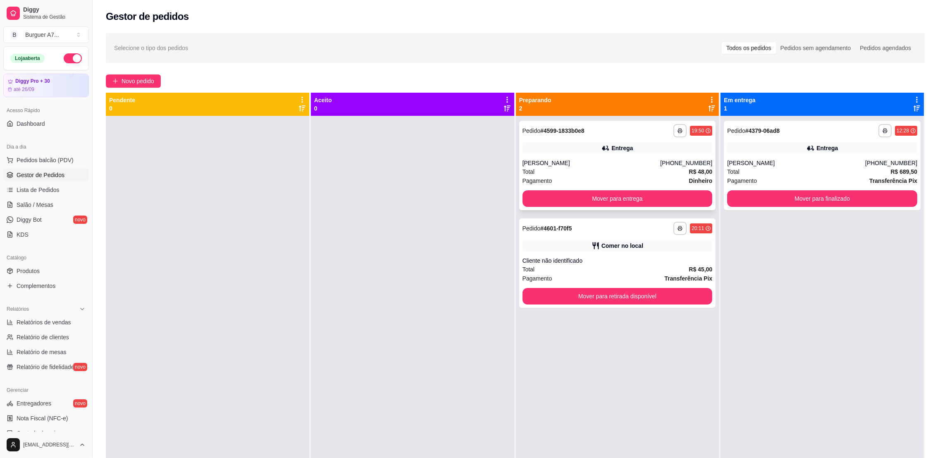
click at [604, 156] on div "**********" at bounding box center [617, 165] width 197 height 89
click at [664, 205] on button "Mover para entrega" at bounding box center [617, 199] width 184 height 16
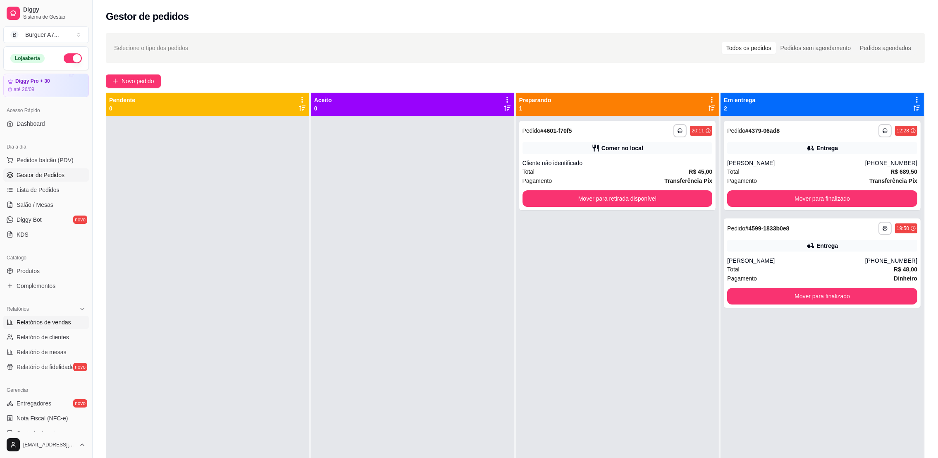
click at [46, 323] on span "Relatórios de vendas" at bounding box center [44, 322] width 55 height 8
select select "ALL"
select select "0"
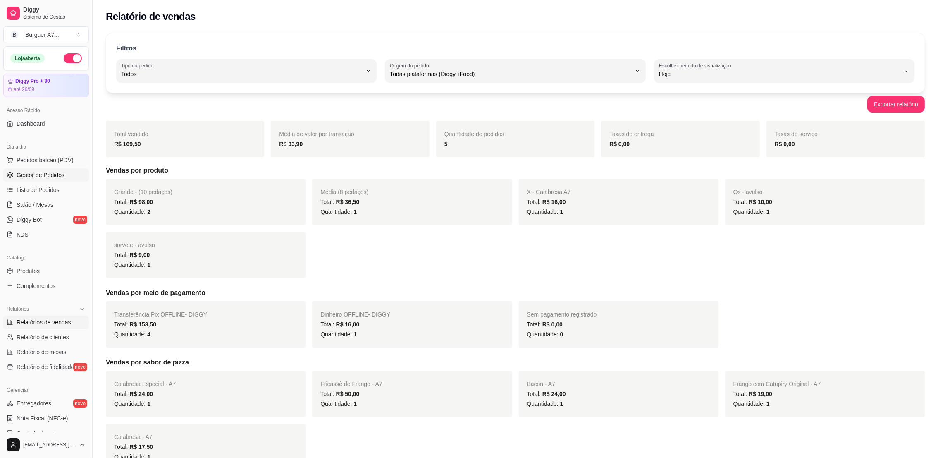
click at [58, 178] on span "Gestor de Pedidos" at bounding box center [41, 175] width 48 height 8
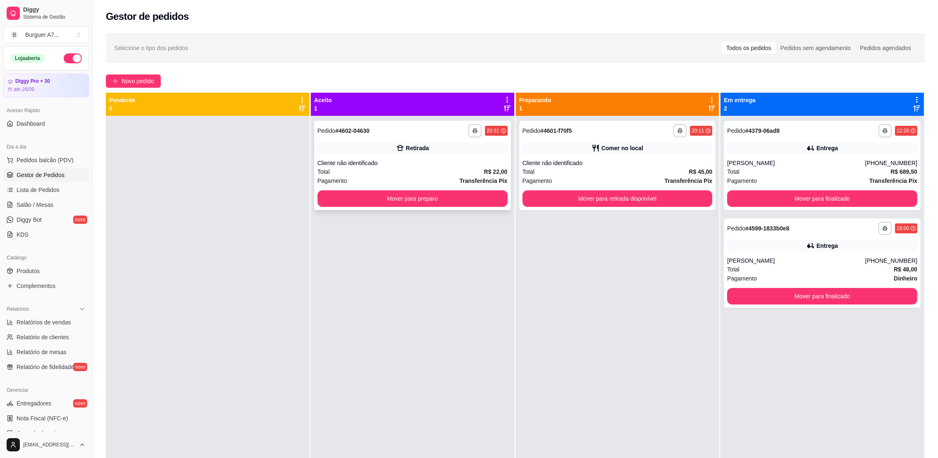
click at [426, 176] on div "Pagamento Transferência Pix" at bounding box center [413, 180] width 190 height 9
click at [460, 198] on button "Mover para preparo" at bounding box center [413, 198] width 190 height 17
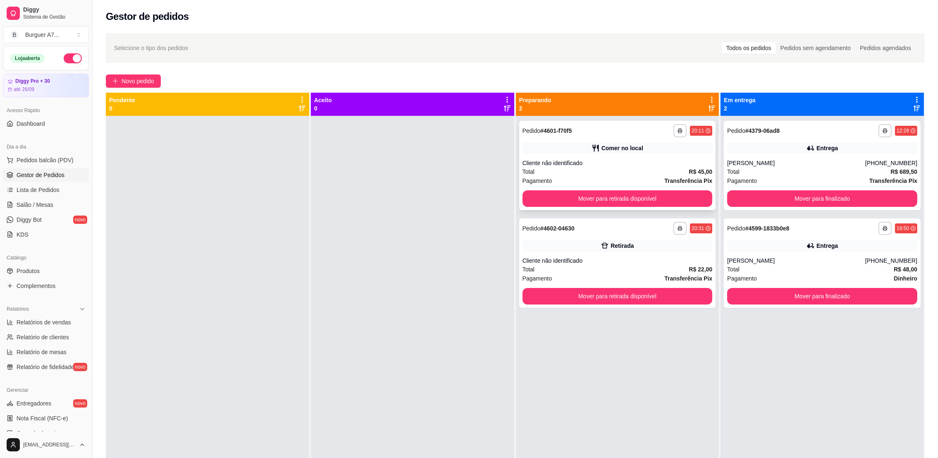
click at [682, 148] on div "Comer no local" at bounding box center [618, 148] width 190 height 12
click at [650, 153] on div "Comer no local" at bounding box center [618, 148] width 190 height 12
click at [646, 190] on button "Mover para retirada disponível" at bounding box center [618, 198] width 190 height 17
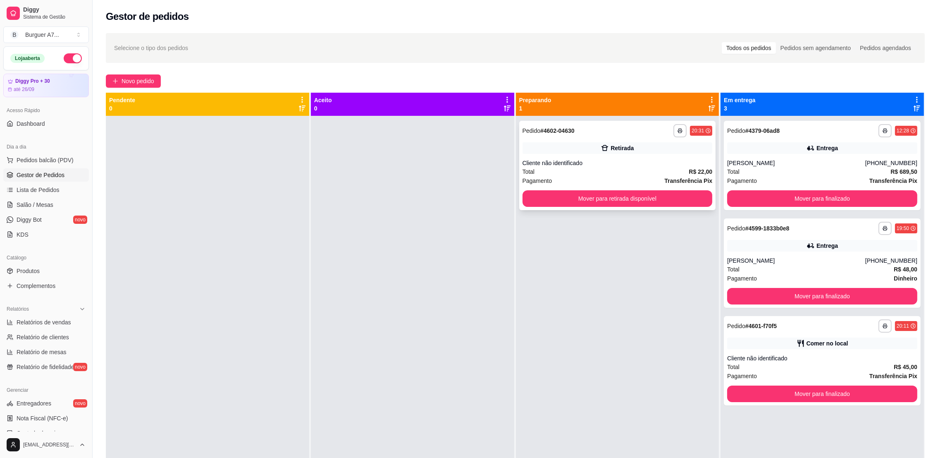
click at [622, 151] on div "Retirada" at bounding box center [622, 148] width 23 height 8
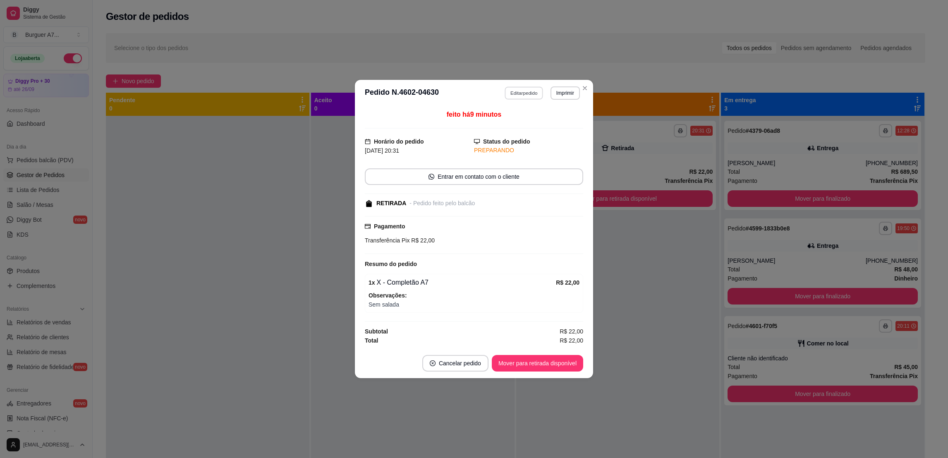
click at [515, 86] on button "Editar pedido" at bounding box center [524, 92] width 38 height 13
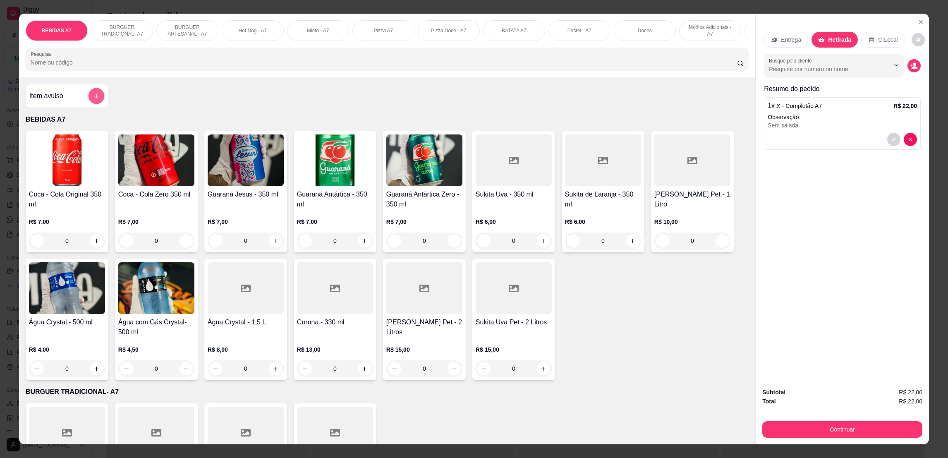
click at [88, 103] on button "add-separate-item" at bounding box center [96, 96] width 16 height 16
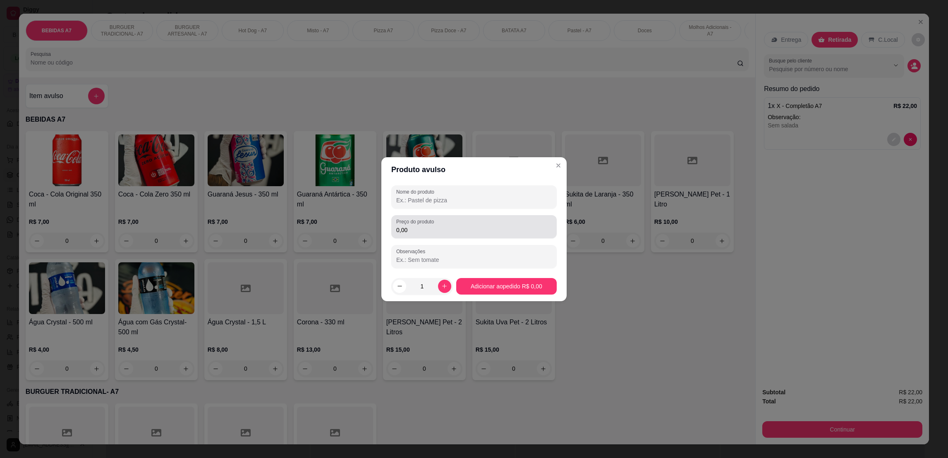
click at [549, 219] on div "0,00" at bounding box center [474, 226] width 156 height 17
type input "8,00"
click at [430, 208] on div "Nome do produto" at bounding box center [473, 196] width 165 height 23
type input ".~k"
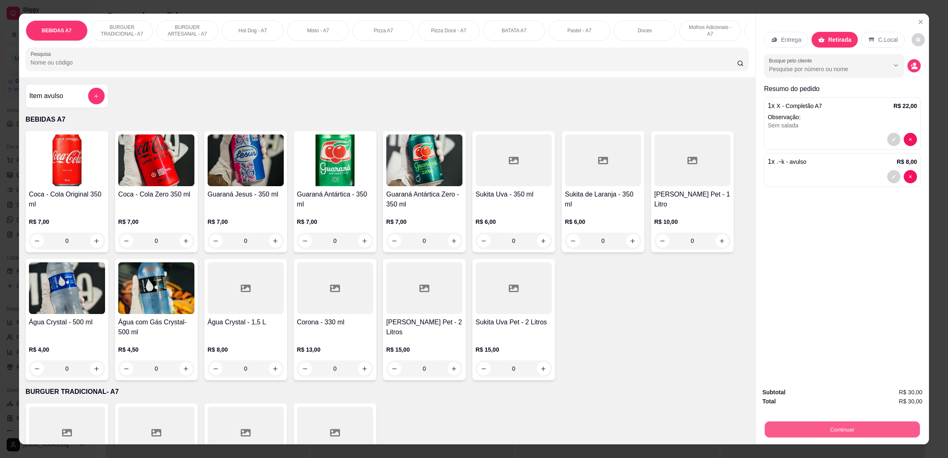
click at [820, 425] on button "Continuar" at bounding box center [842, 429] width 155 height 16
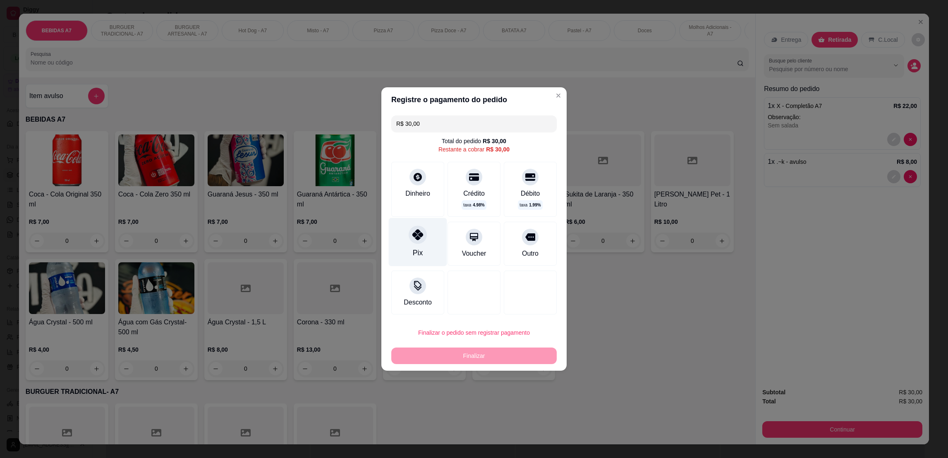
click at [438, 255] on div "Pix" at bounding box center [418, 242] width 58 height 48
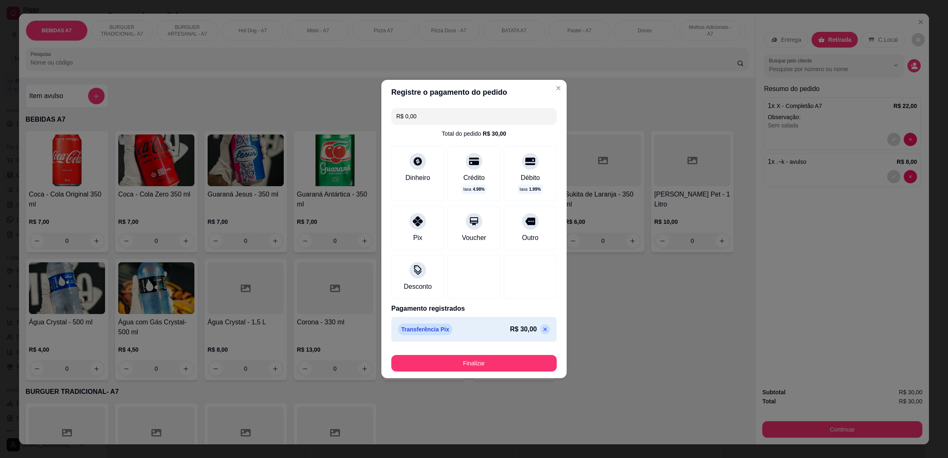
click at [524, 372] on footer "Finalizar" at bounding box center [473, 361] width 185 height 33
click at [519, 363] on button "Finalizar" at bounding box center [473, 363] width 165 height 17
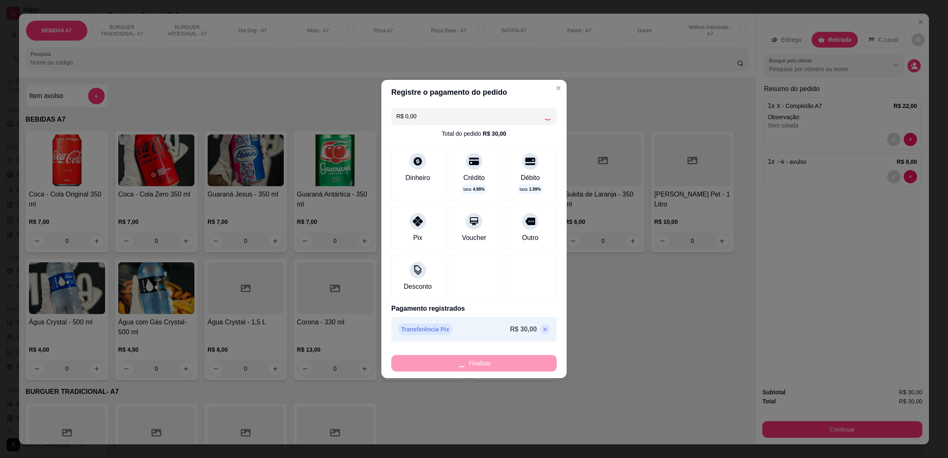
type input "-R$ 30,00"
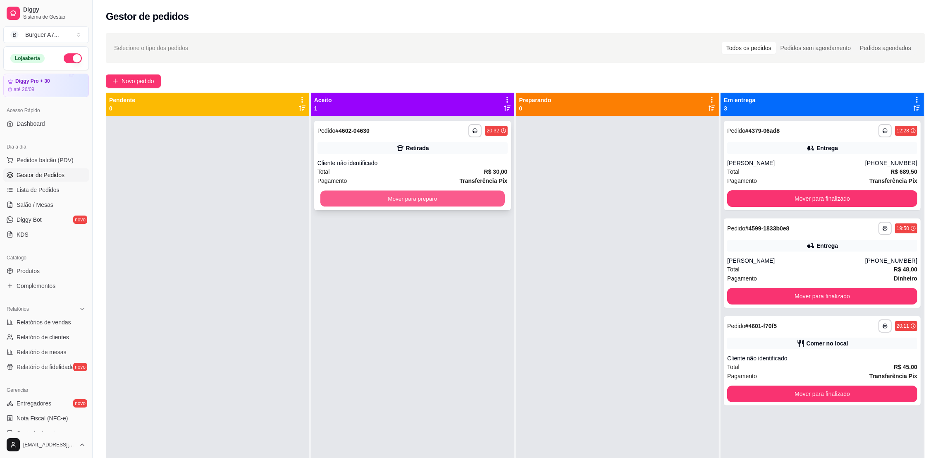
click at [458, 201] on button "Mover para preparo" at bounding box center [413, 199] width 184 height 16
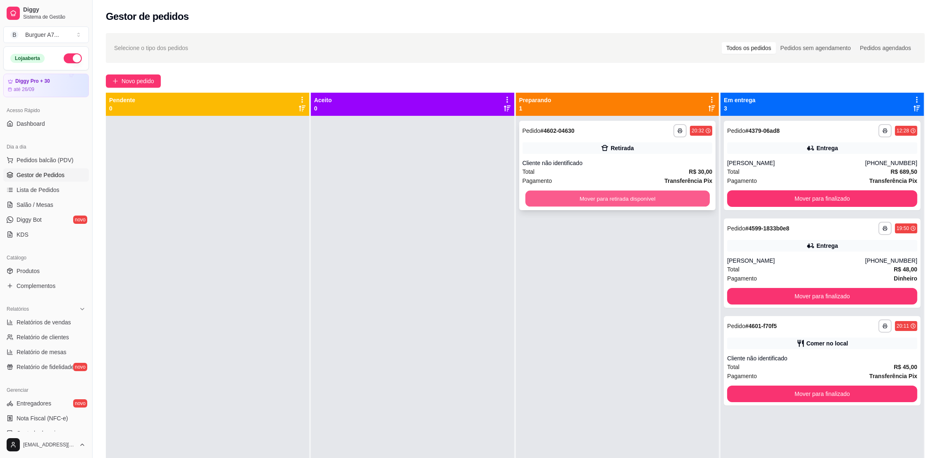
click at [635, 203] on button "Mover para retirada disponível" at bounding box center [617, 199] width 184 height 16
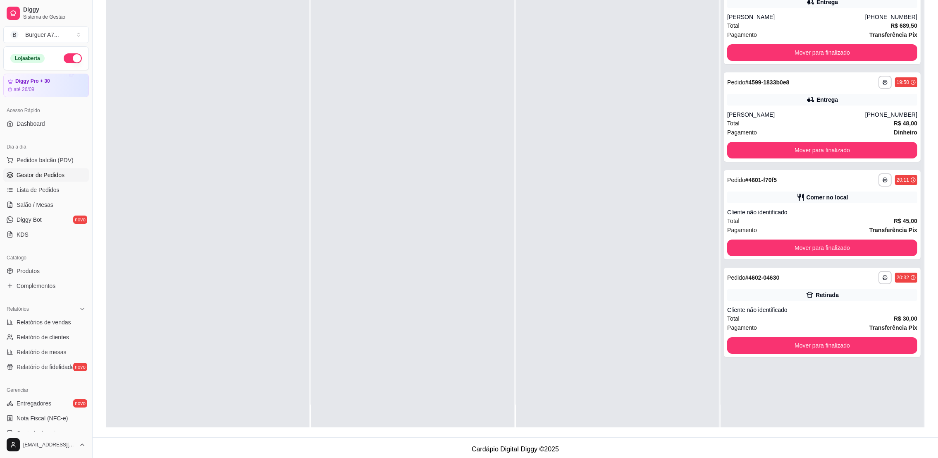
scroll to position [126, 0]
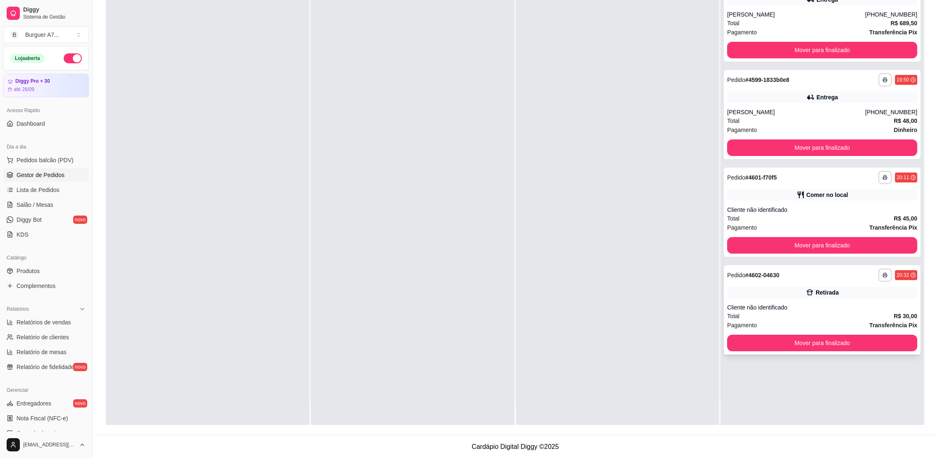
click at [883, 350] on button "Mover para finalizado" at bounding box center [823, 343] width 190 height 17
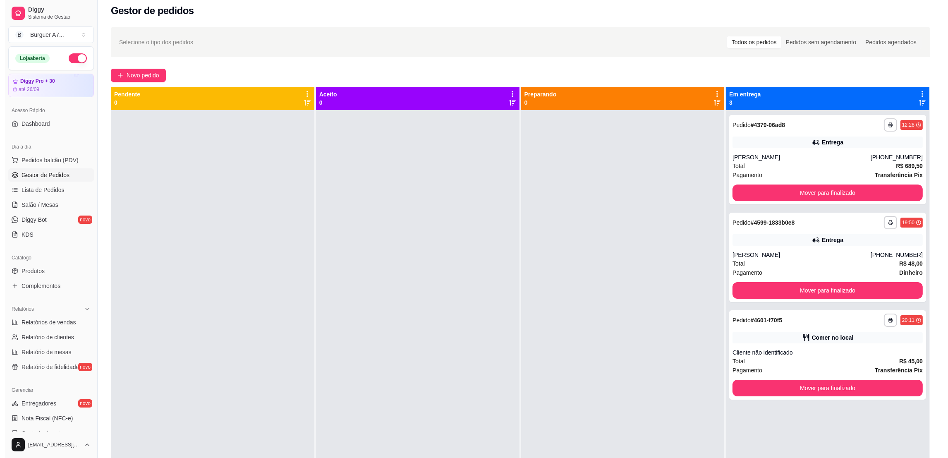
scroll to position [0, 0]
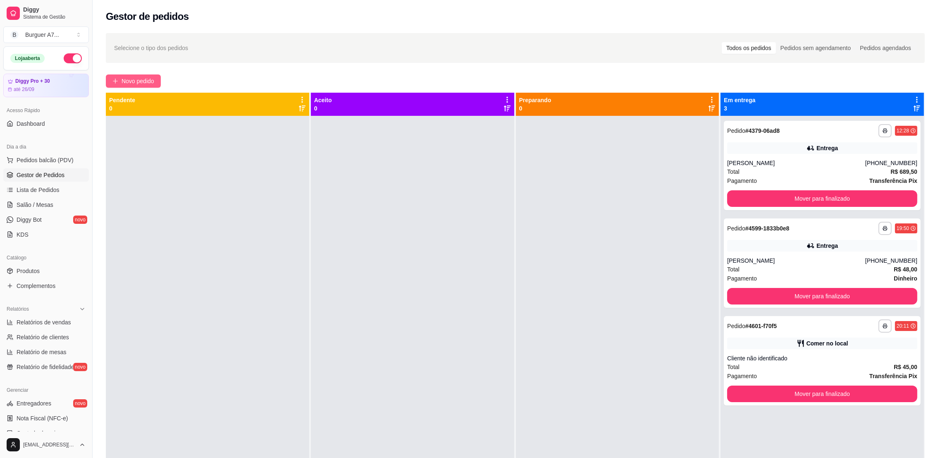
click at [160, 79] on button "Novo pedido" at bounding box center [133, 80] width 55 height 13
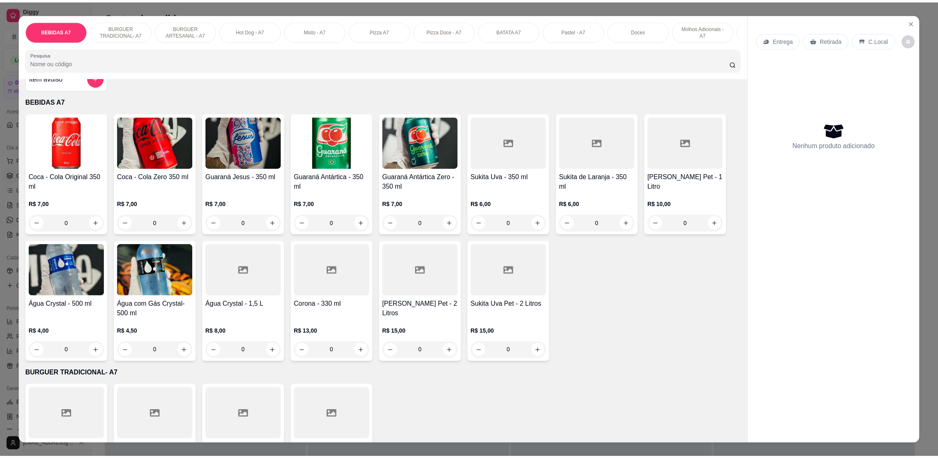
scroll to position [62, 0]
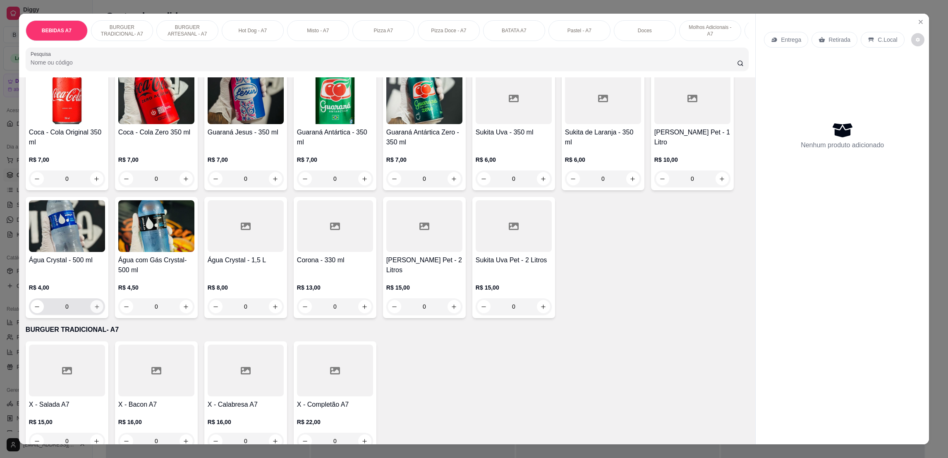
click at [94, 310] on icon "increase-product-quantity" at bounding box center [97, 307] width 6 height 6
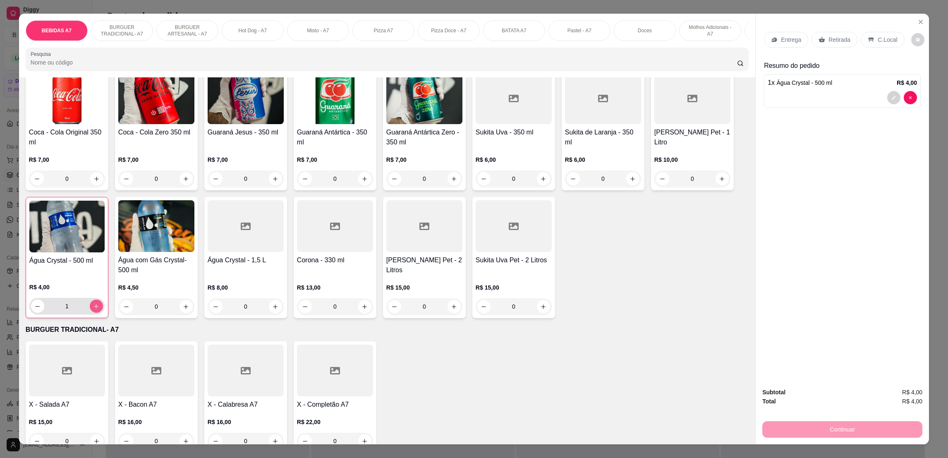
click at [93, 309] on icon "increase-product-quantity" at bounding box center [96, 306] width 6 height 6
type input "2"
click at [830, 37] on p "Retirada" at bounding box center [839, 40] width 22 height 8
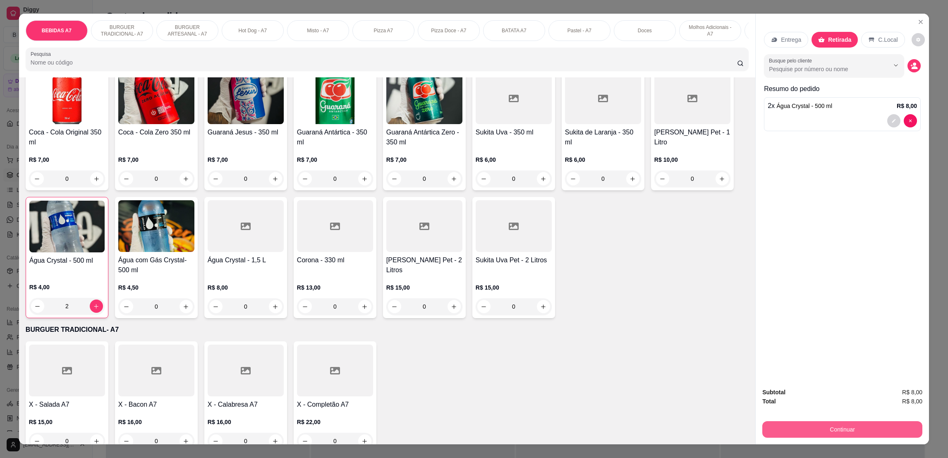
click at [884, 435] on button "Continuar" at bounding box center [842, 429] width 160 height 17
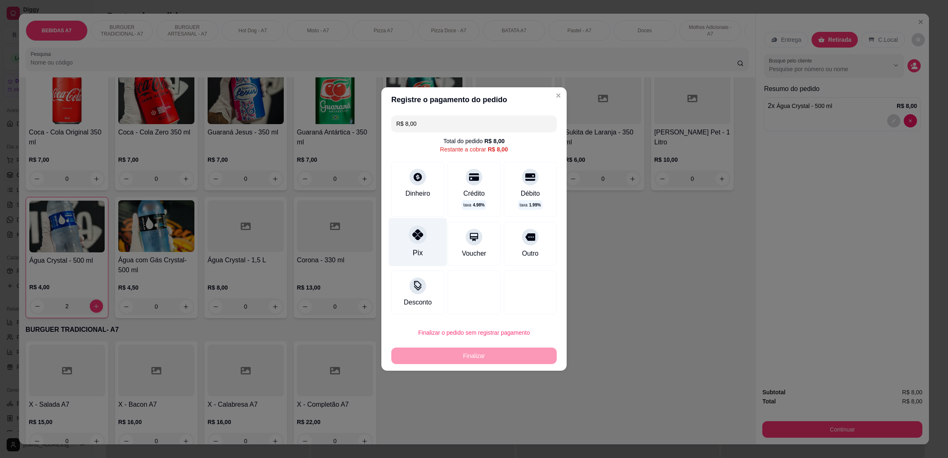
click at [437, 248] on div "Pix" at bounding box center [418, 242] width 58 height 48
type input "R$ 0,00"
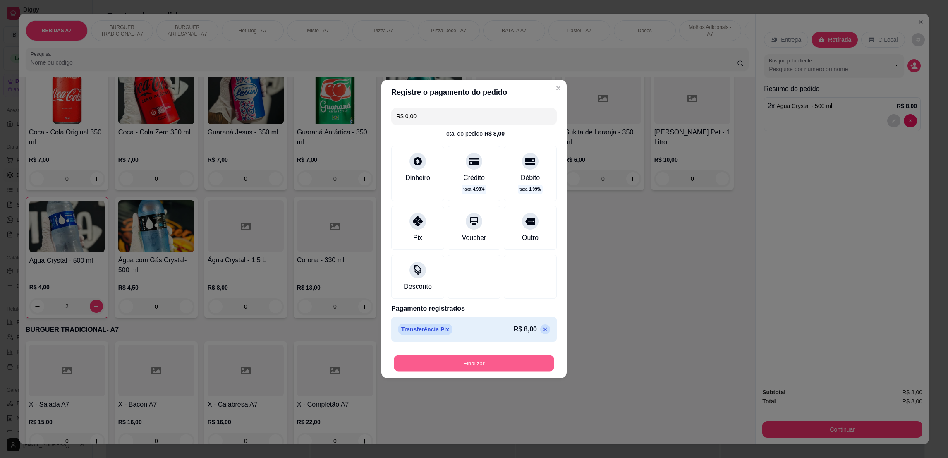
click at [486, 369] on button "Finalizar" at bounding box center [474, 363] width 160 height 16
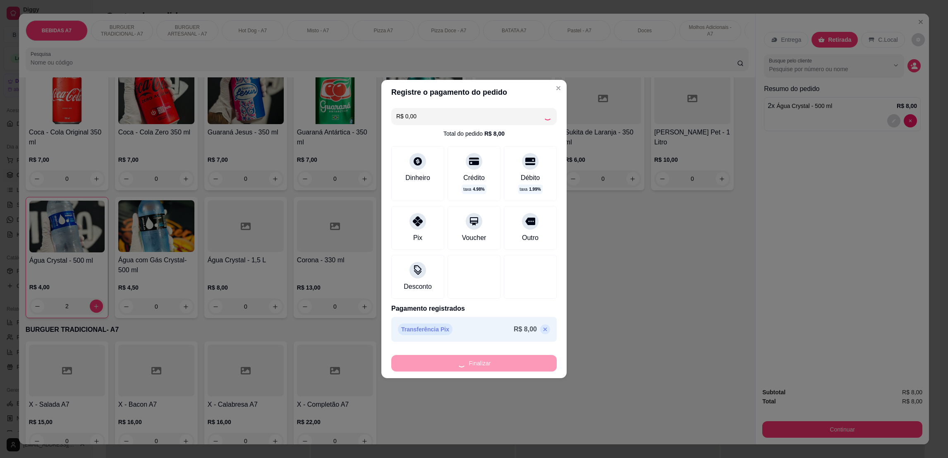
type input "0"
type input "-R$ 8,00"
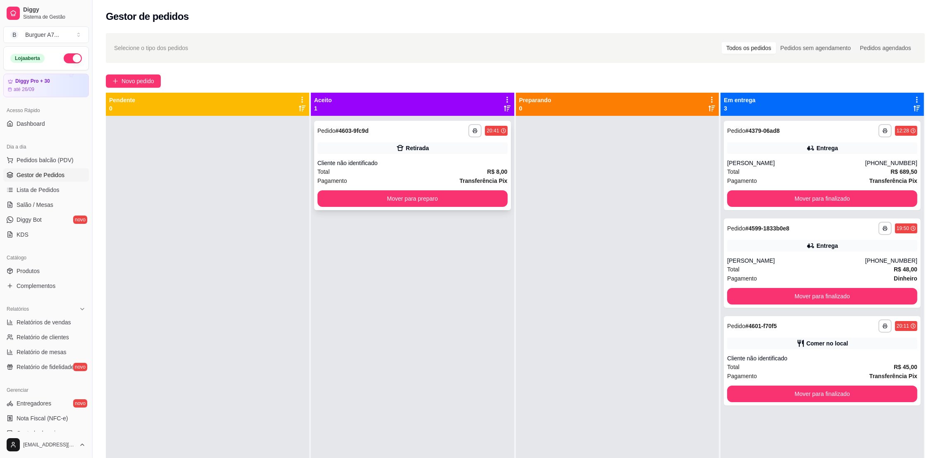
click at [473, 201] on button "Mover para preparo" at bounding box center [413, 198] width 190 height 17
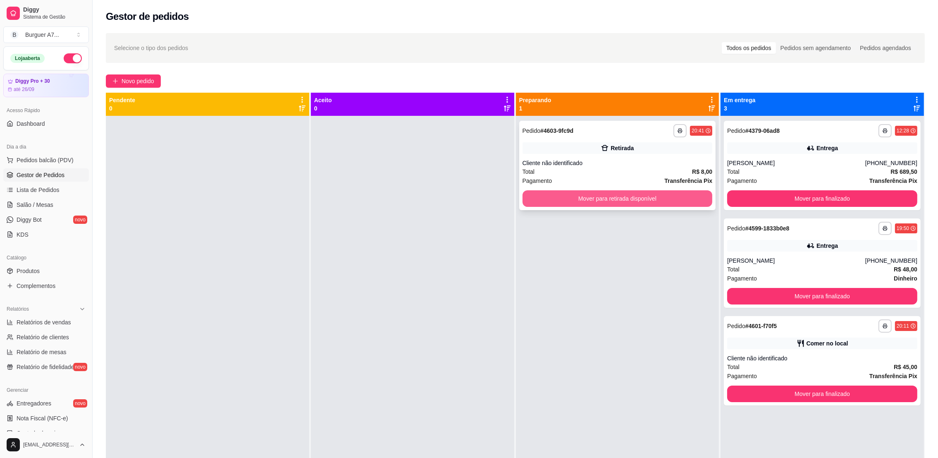
click at [649, 200] on button "Mover para retirada disponível" at bounding box center [618, 198] width 190 height 17
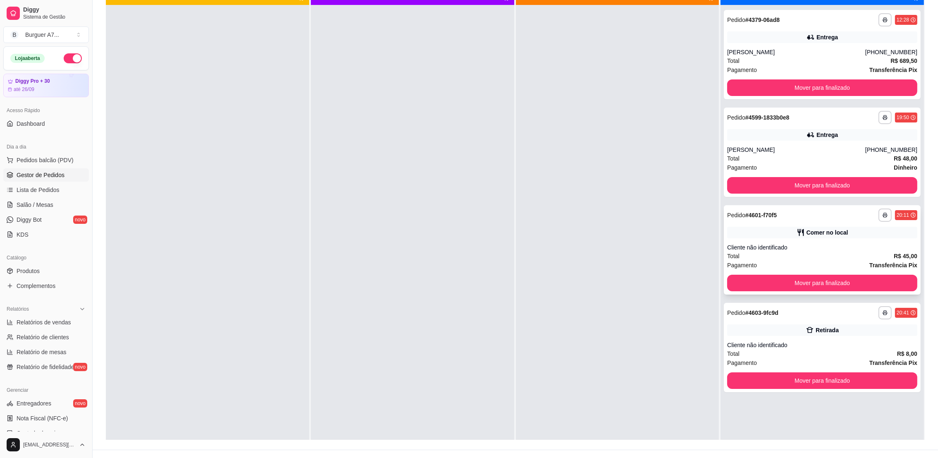
scroll to position [126, 0]
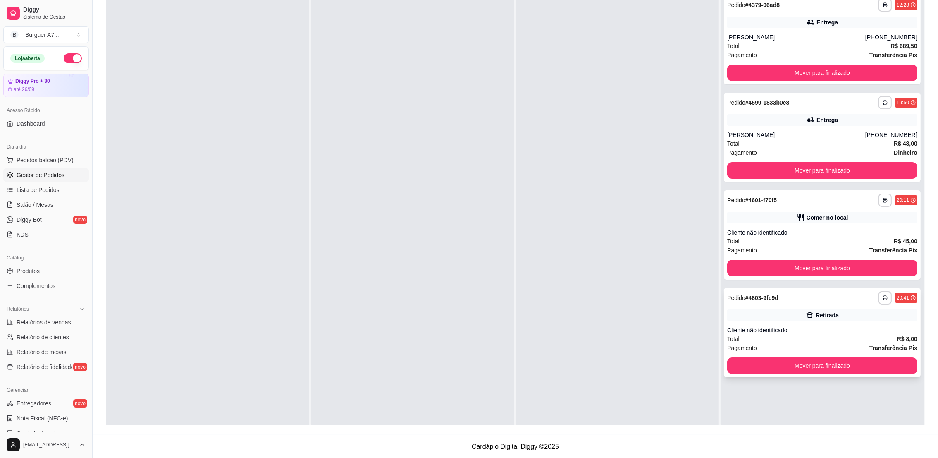
click at [835, 334] on div "Total R$ 8,00" at bounding box center [823, 338] width 190 height 9
click at [797, 218] on icon at bounding box center [801, 217] width 8 height 8
click at [794, 166] on button "Mover para finalizado" at bounding box center [822, 171] width 184 height 16
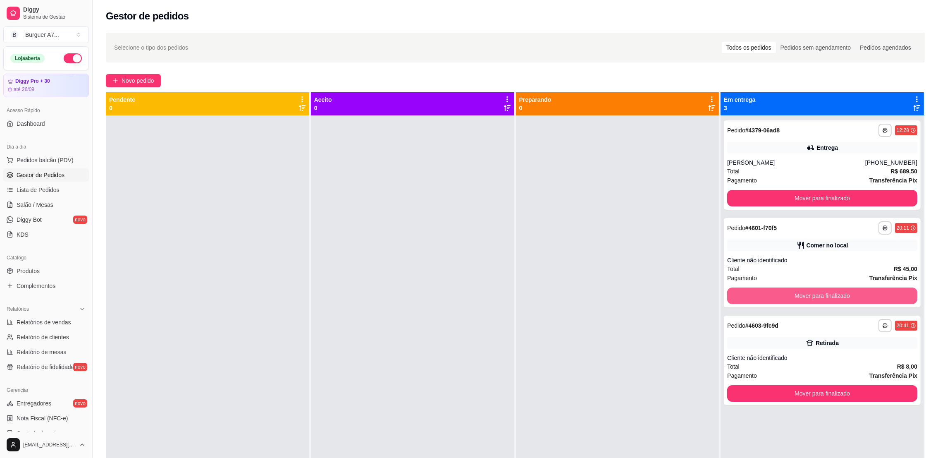
scroll to position [0, 0]
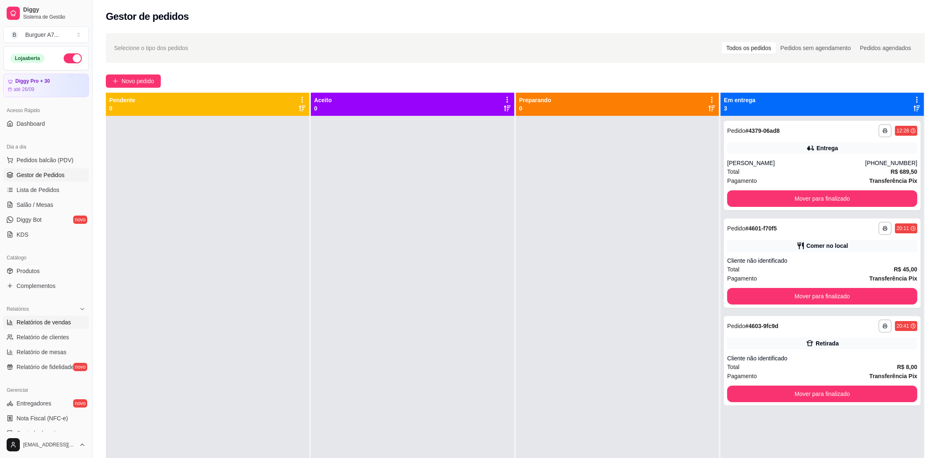
click at [27, 323] on span "Relatórios de vendas" at bounding box center [44, 322] width 55 height 8
select select "ALL"
select select "0"
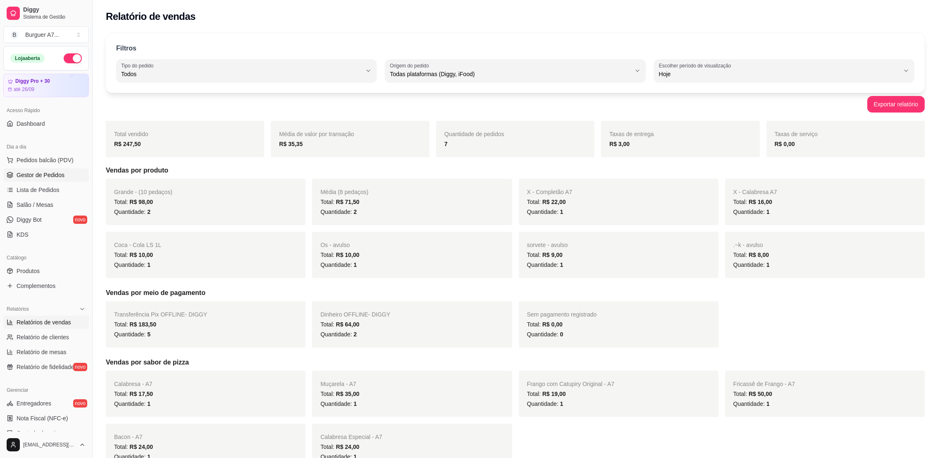
click at [23, 181] on link "Gestor de Pedidos" at bounding box center [46, 174] width 86 height 13
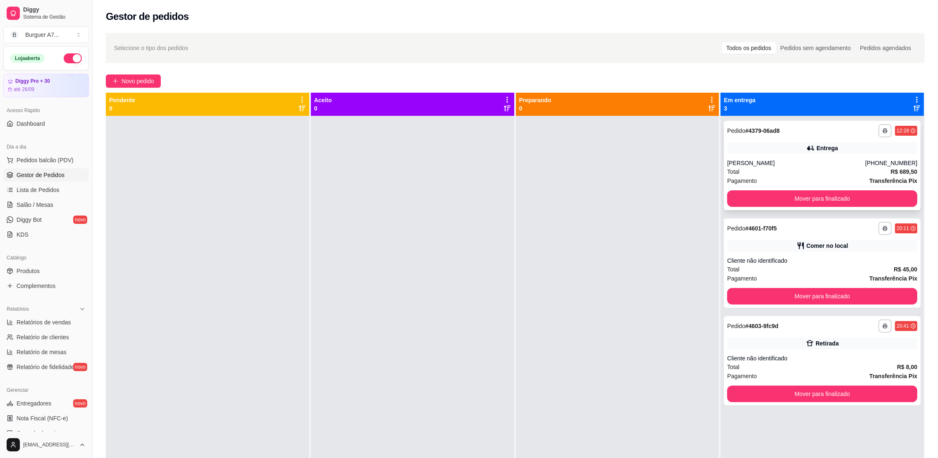
click at [835, 156] on div "**********" at bounding box center [822, 165] width 197 height 89
click at [852, 248] on div "Comer no local" at bounding box center [823, 246] width 190 height 12
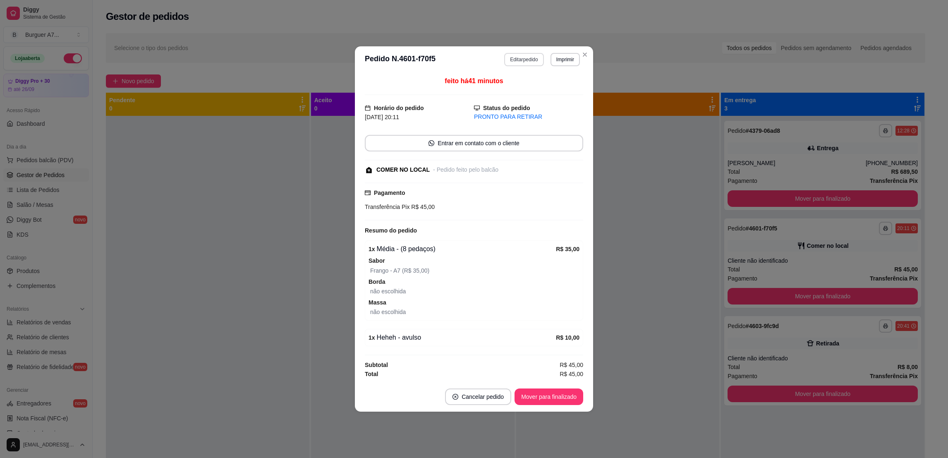
click at [509, 63] on button "Editar pedido" at bounding box center [523, 59] width 39 height 13
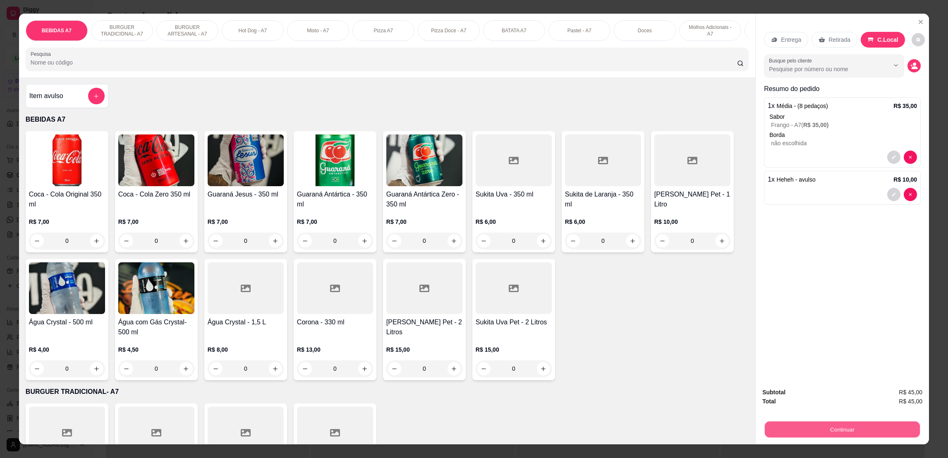
click at [843, 425] on button "Continuar" at bounding box center [842, 429] width 155 height 16
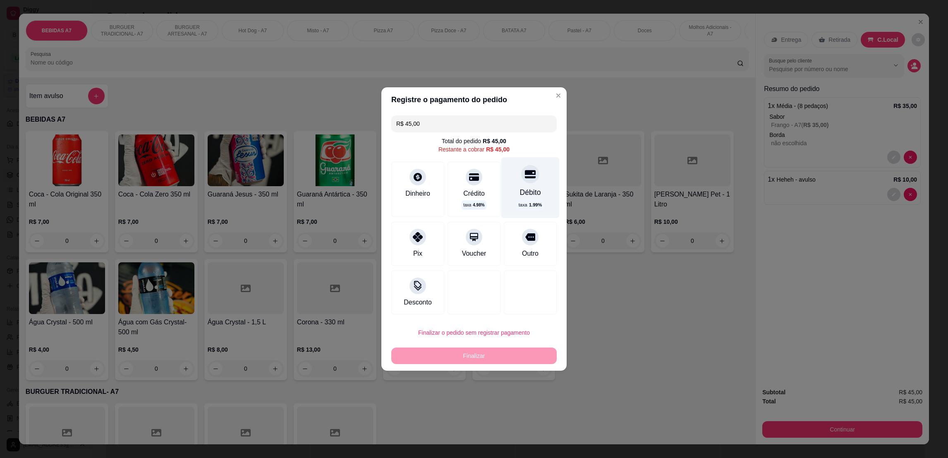
click at [537, 184] on div "Débito taxa 1.99 %" at bounding box center [530, 187] width 58 height 60
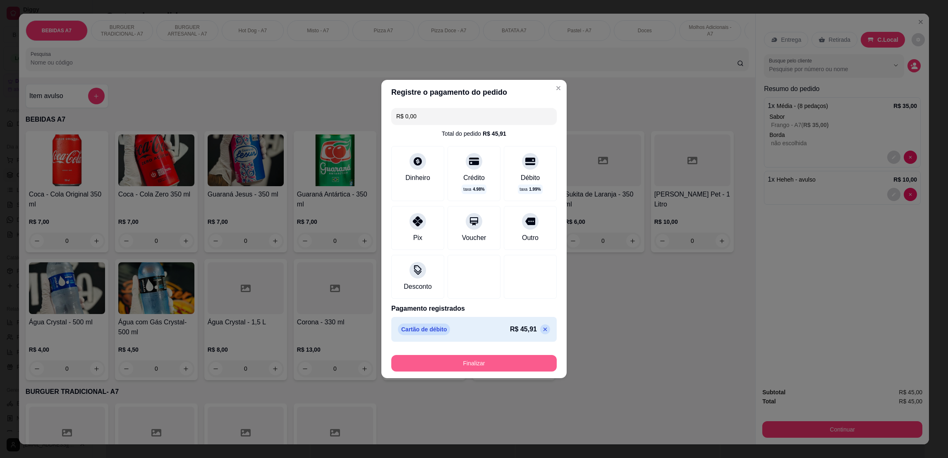
click at [532, 356] on button "Finalizar" at bounding box center [473, 363] width 165 height 17
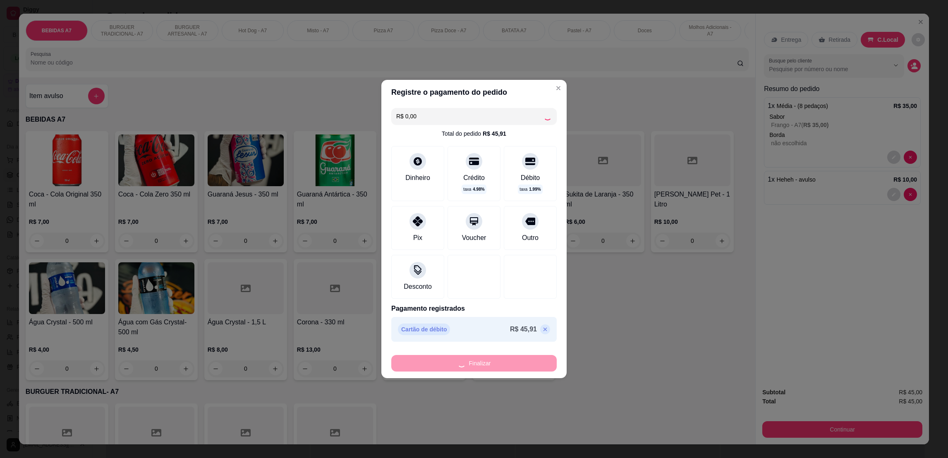
type input "-R$ 45,00"
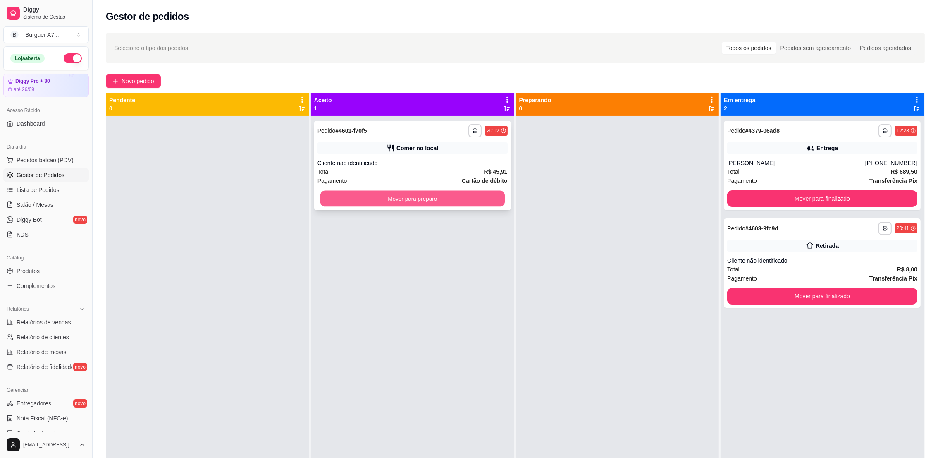
click at [412, 204] on button "Mover para preparo" at bounding box center [413, 199] width 184 height 16
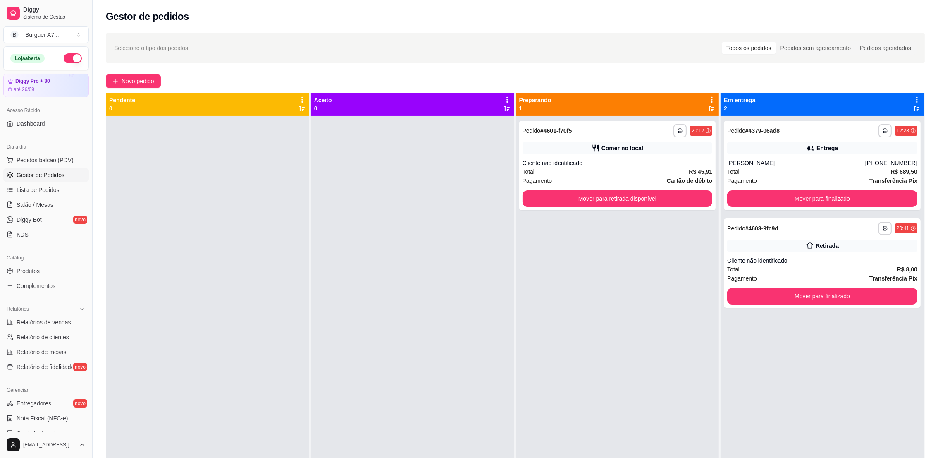
click at [602, 188] on div "**********" at bounding box center [617, 165] width 197 height 89
click at [649, 196] on button "Mover para retirada disponível" at bounding box center [618, 198] width 190 height 17
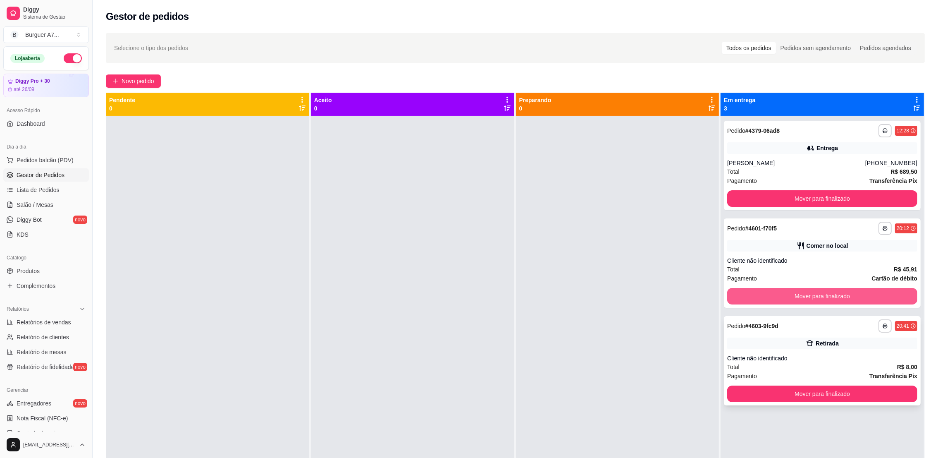
click at [879, 295] on div "**********" at bounding box center [822, 345] width 203 height 458
click at [879, 295] on button "Mover para finalizado" at bounding box center [823, 296] width 190 height 17
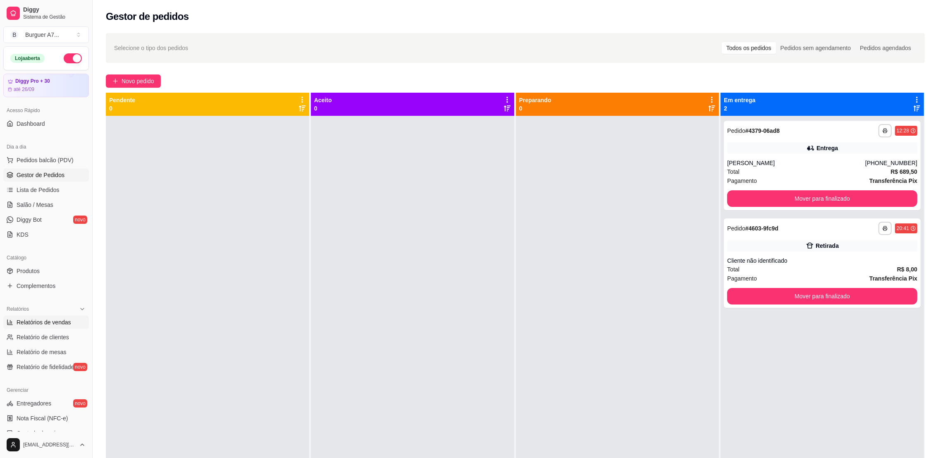
click at [21, 326] on span "Relatórios de vendas" at bounding box center [44, 322] width 55 height 8
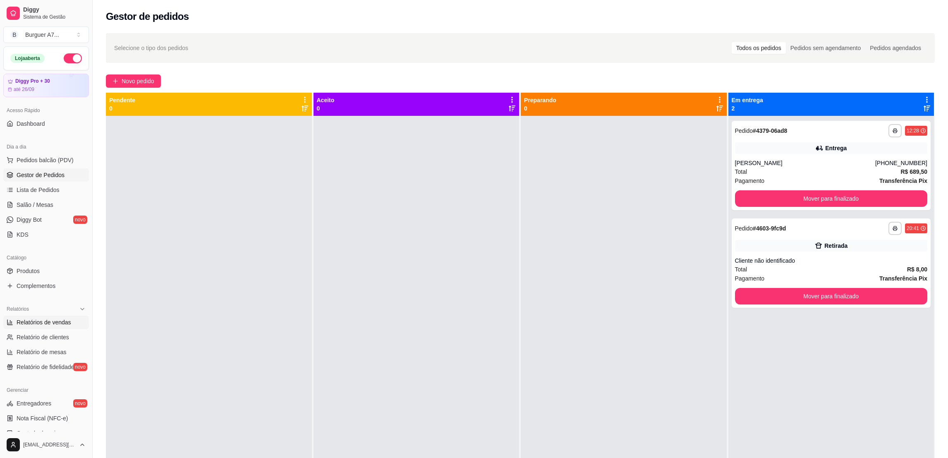
select select "ALL"
select select "0"
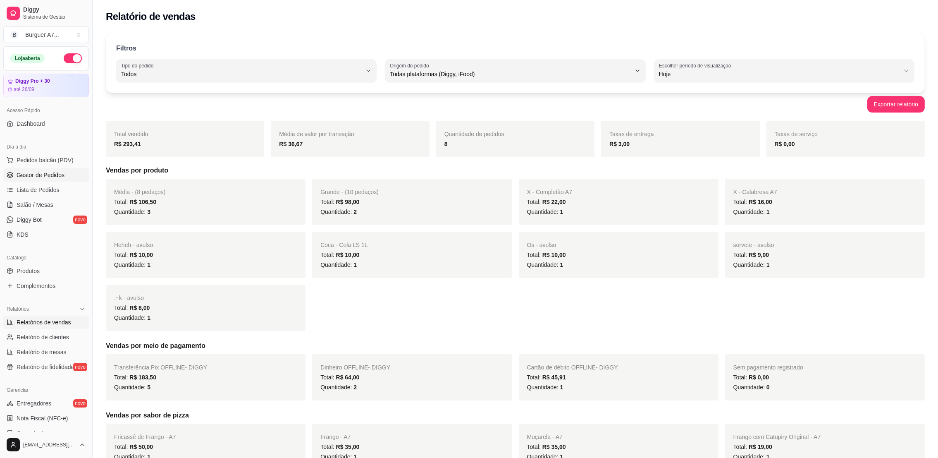
drag, startPoint x: 47, startPoint y: 166, endPoint x: 53, endPoint y: 178, distance: 12.9
click at [53, 178] on ul "Pedidos balcão (PDV) Gestor de Pedidos Lista de Pedidos Salão / Mesas Diggy Bot…" at bounding box center [46, 197] width 86 height 88
click at [53, 178] on span "Gestor de Pedidos" at bounding box center [41, 175] width 48 height 8
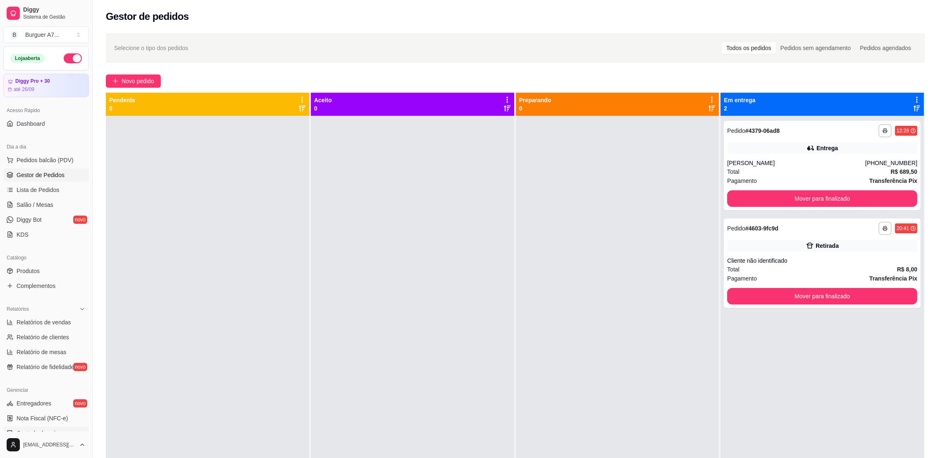
click at [3, 168] on link "Gestor de Pedidos" at bounding box center [46, 174] width 86 height 13
